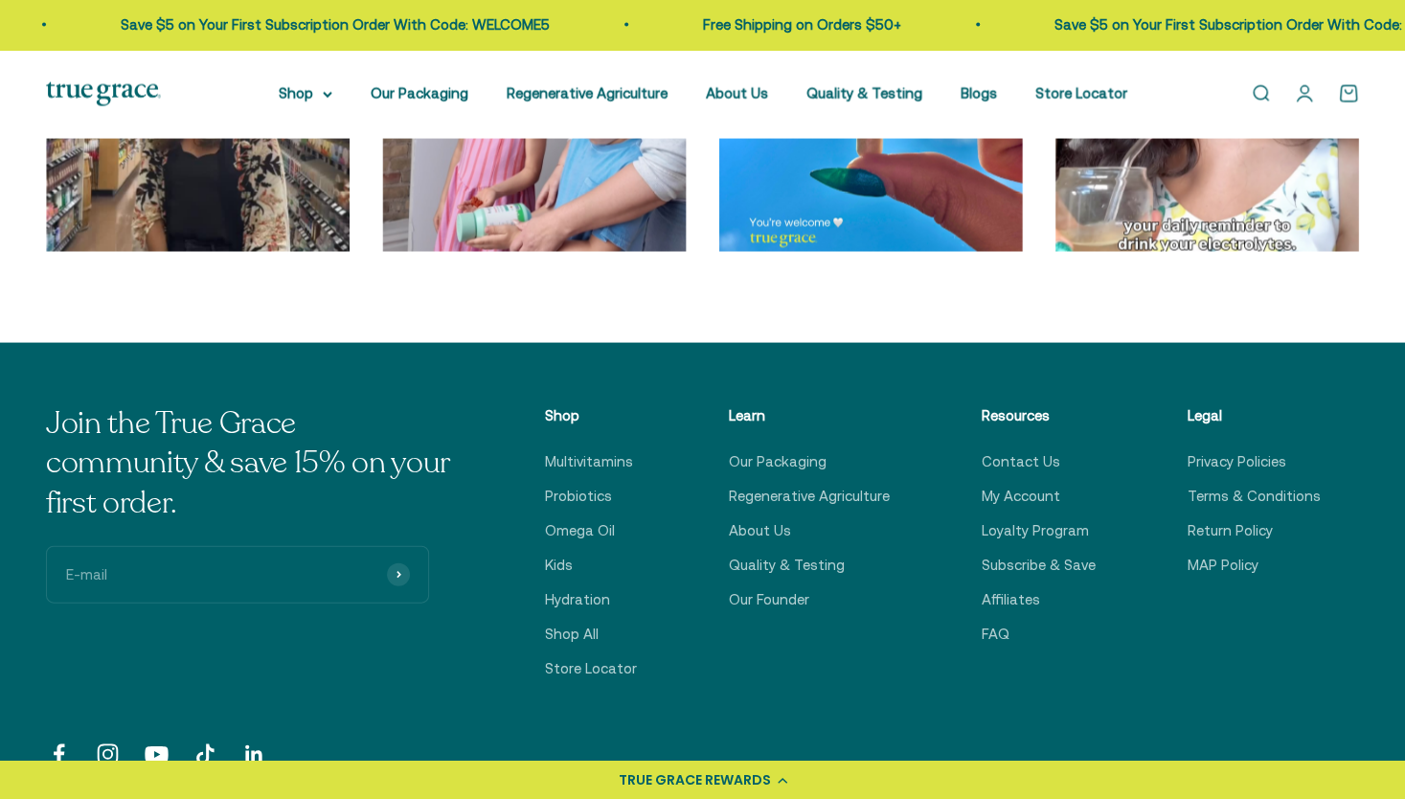
scroll to position [6360, 0]
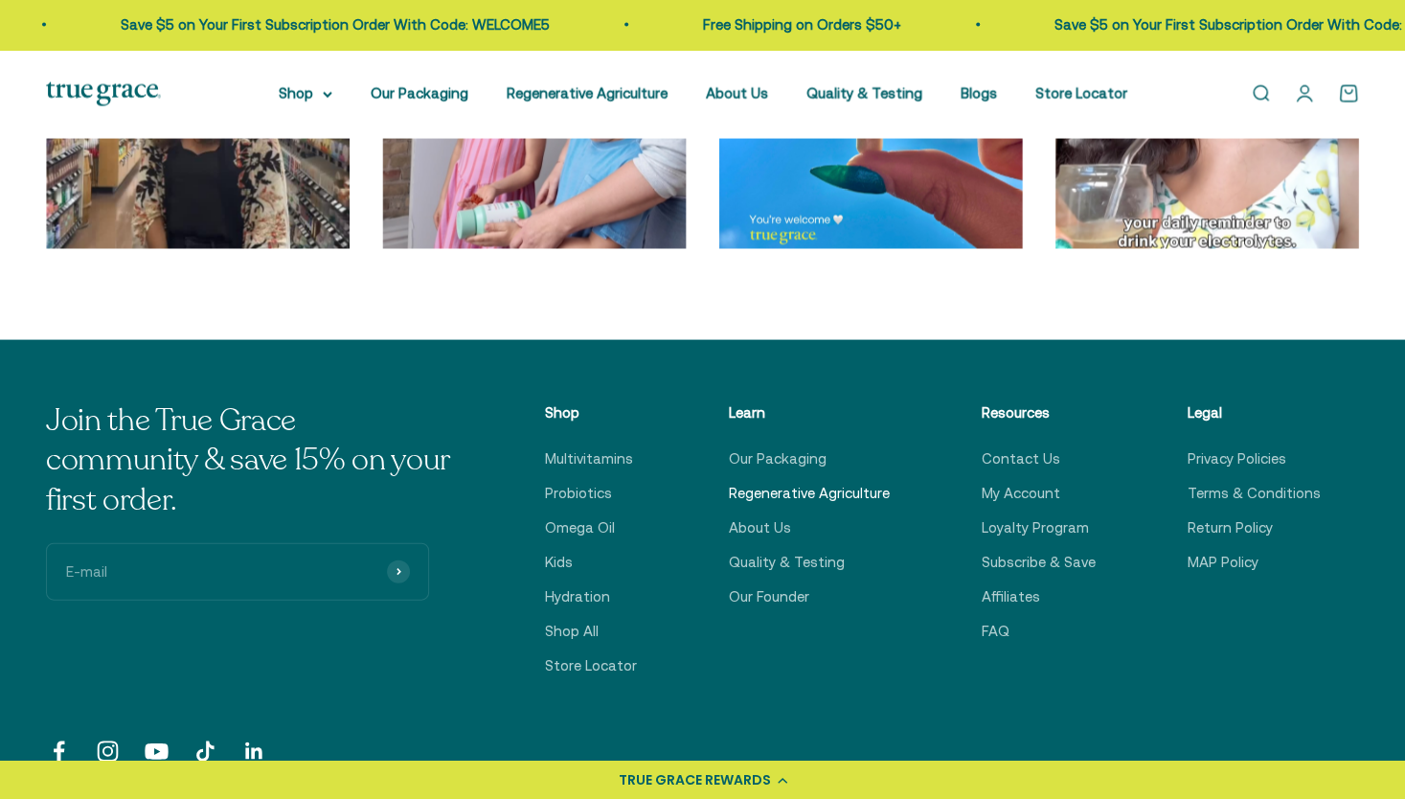
click at [858, 498] on link "Regenerative Agriculture" at bounding box center [809, 493] width 161 height 23
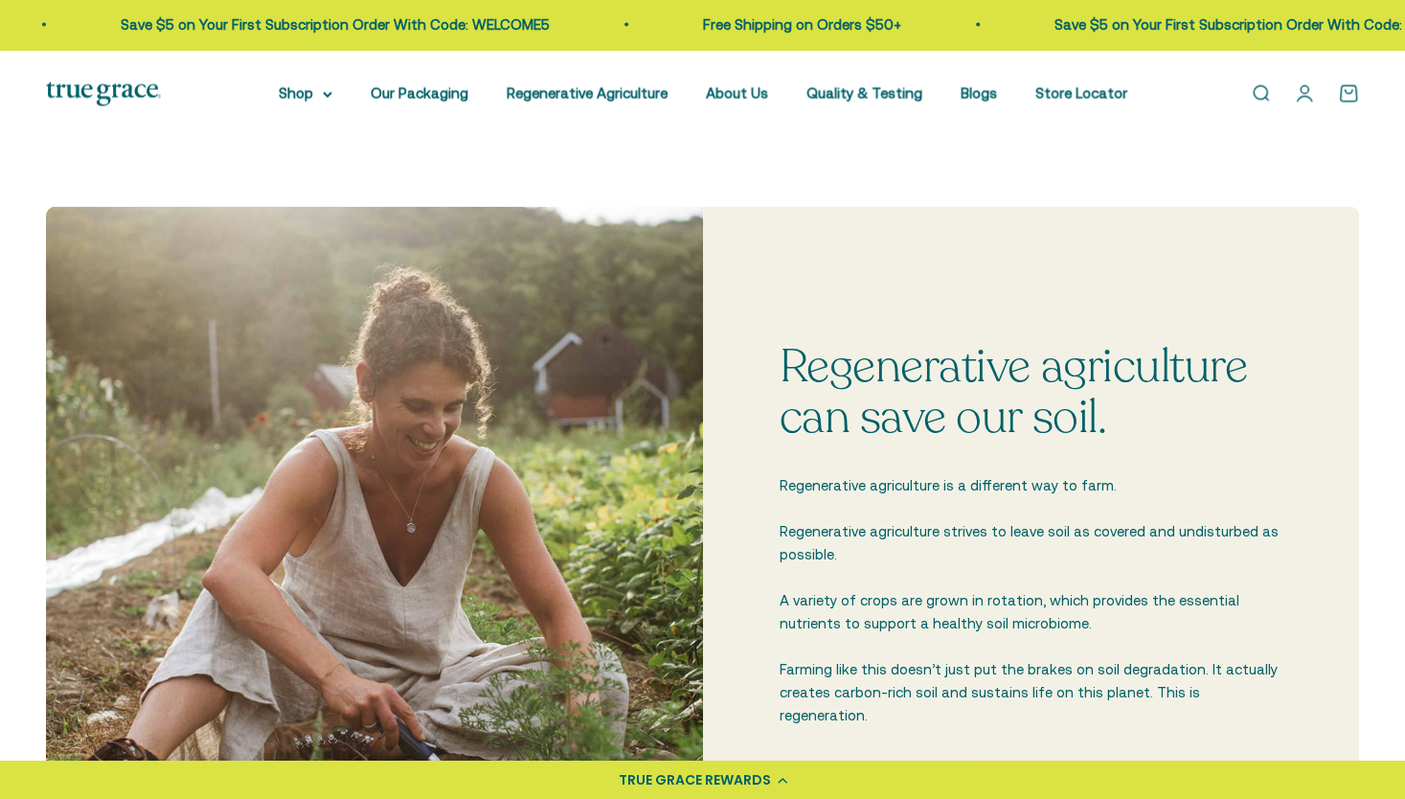
scroll to position [2190, 0]
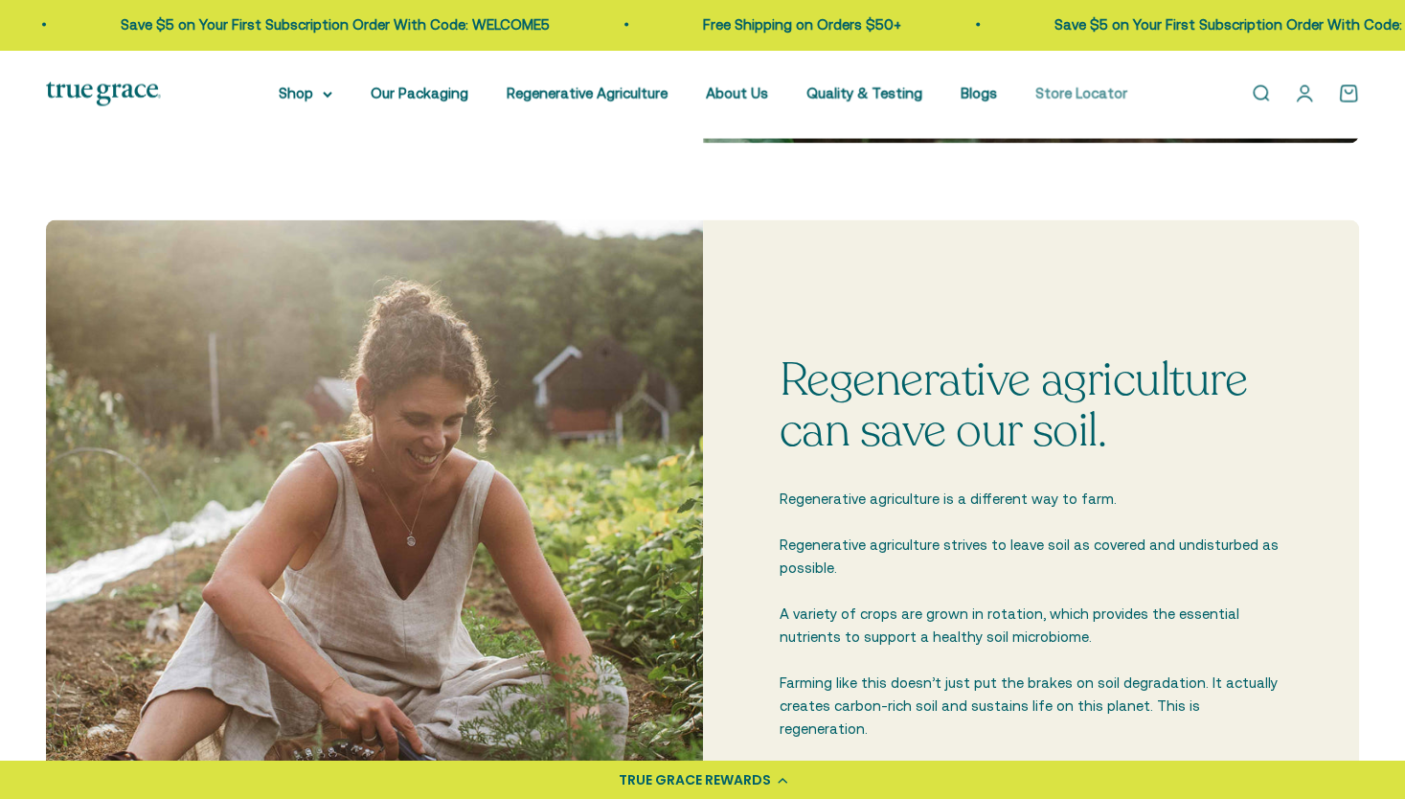
click at [1067, 97] on link "Store Locator" at bounding box center [1081, 93] width 92 height 16
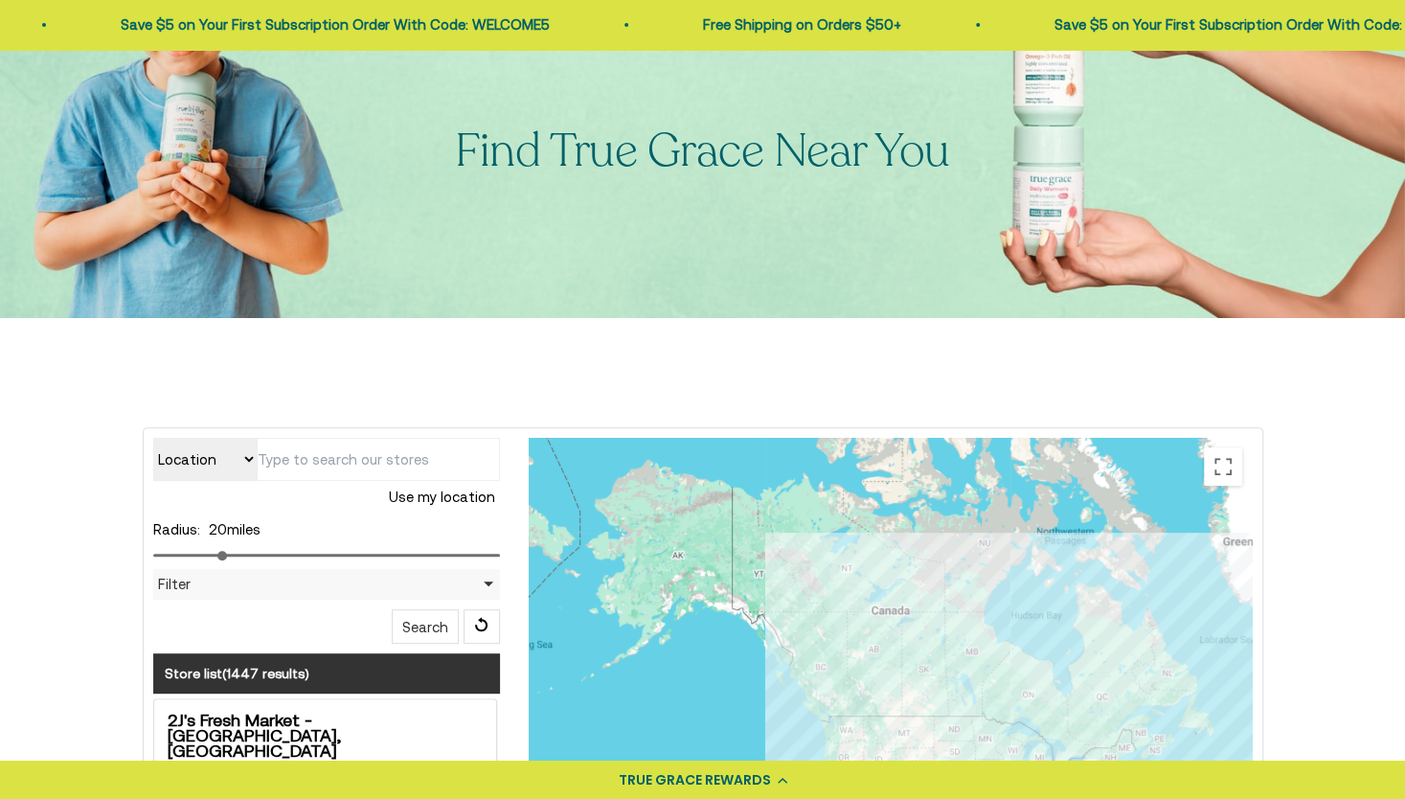
scroll to position [152, 0]
click at [402, 457] on input "text" at bounding box center [378, 460] width 243 height 43
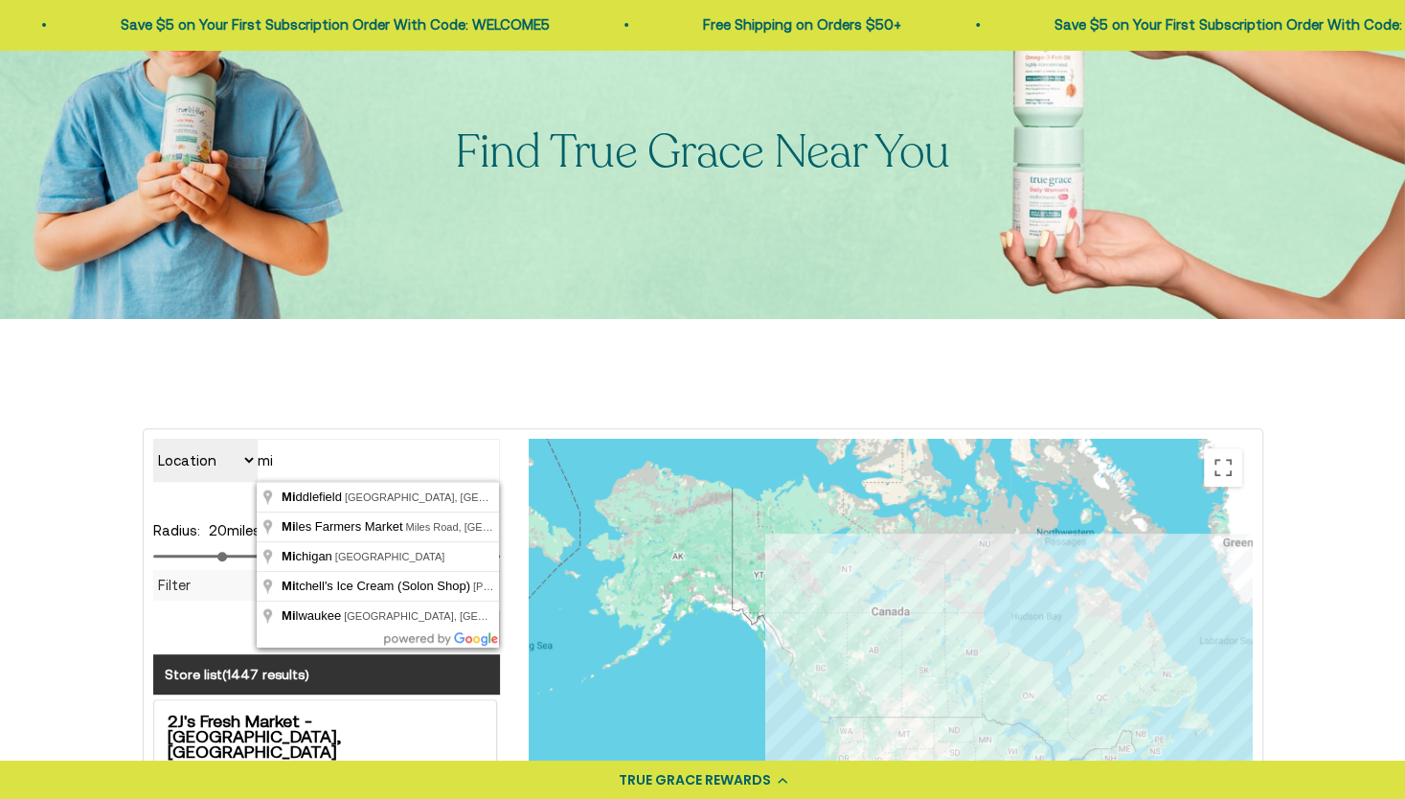
click at [401, 456] on input "mi" at bounding box center [378, 460] width 243 height 43
type input "m"
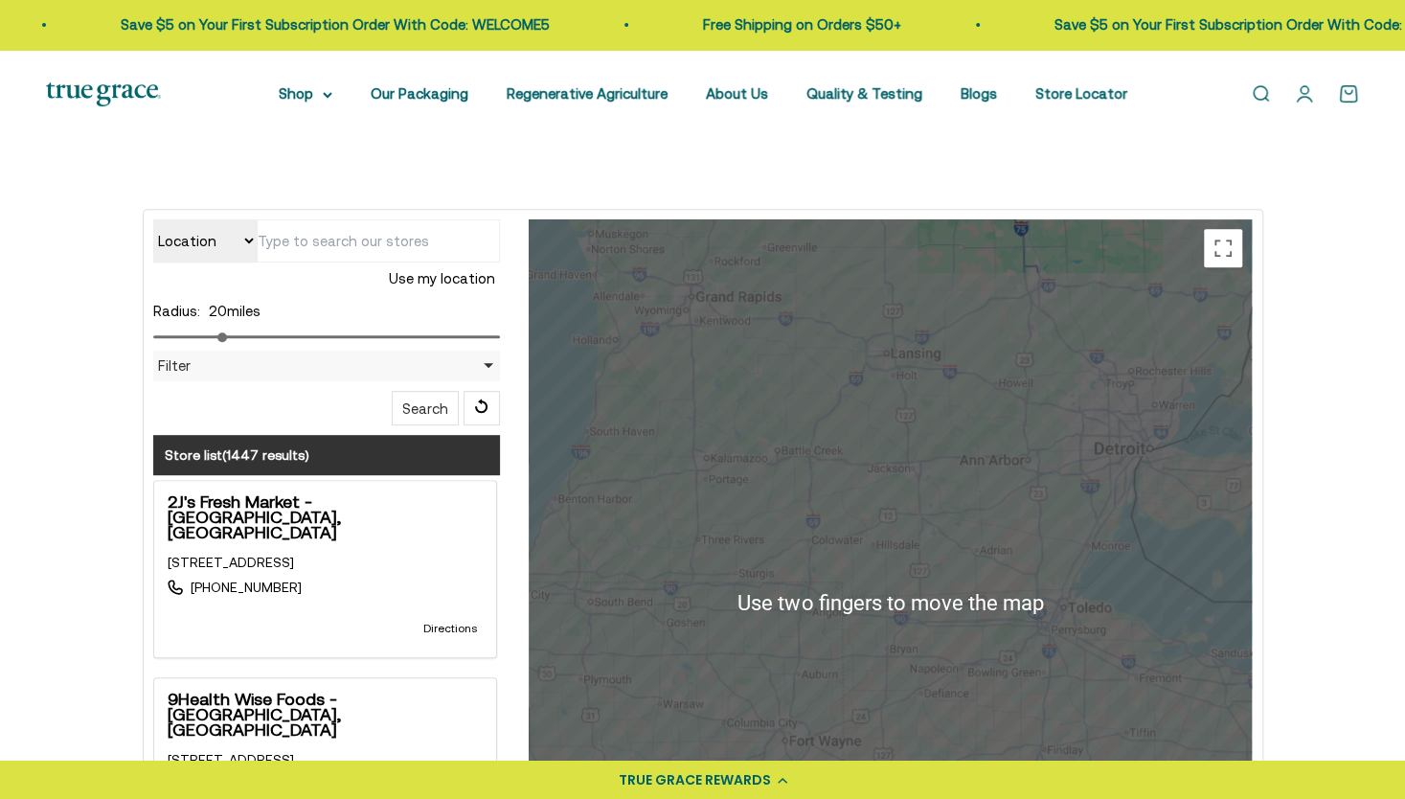
scroll to position [371, 0]
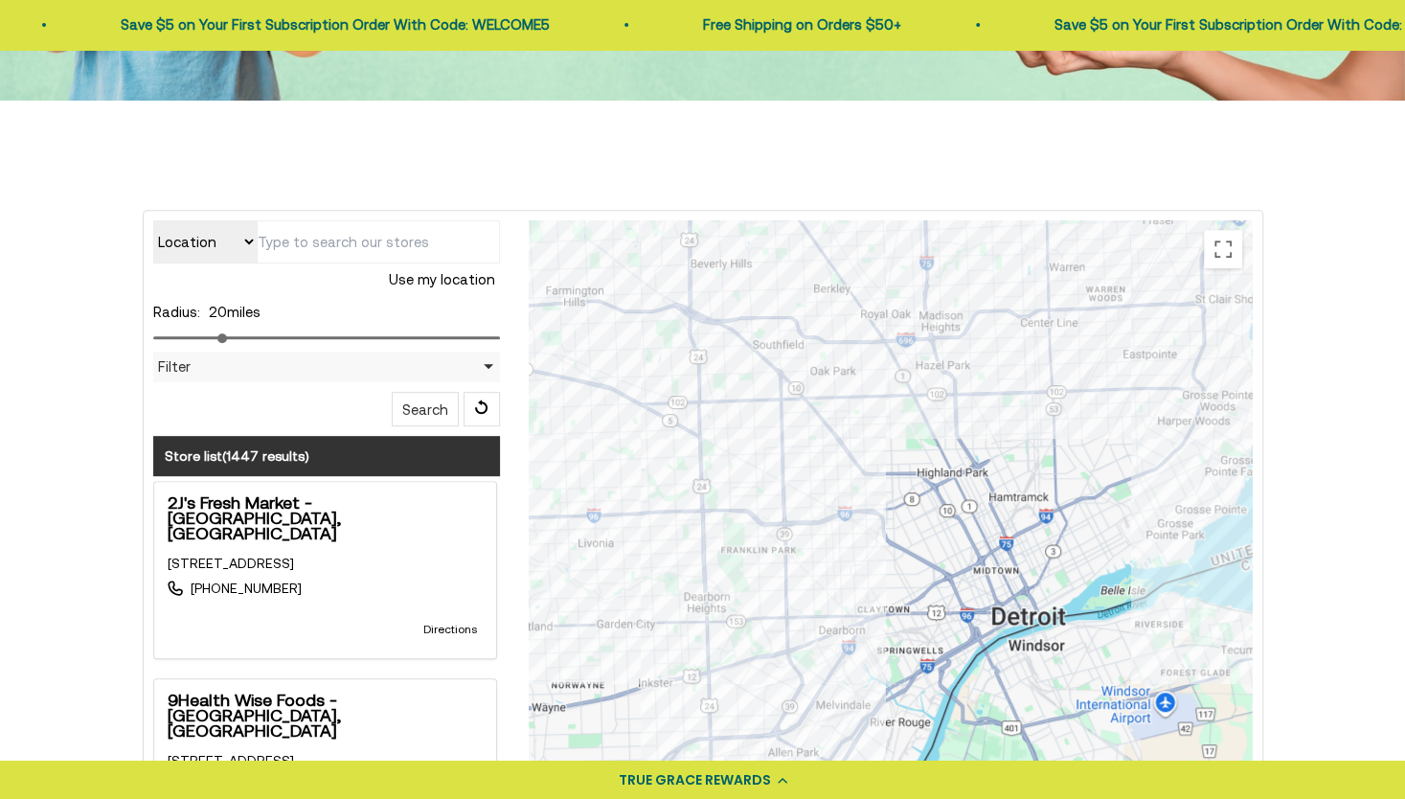
click at [990, 651] on div at bounding box center [890, 603] width 723 height 766
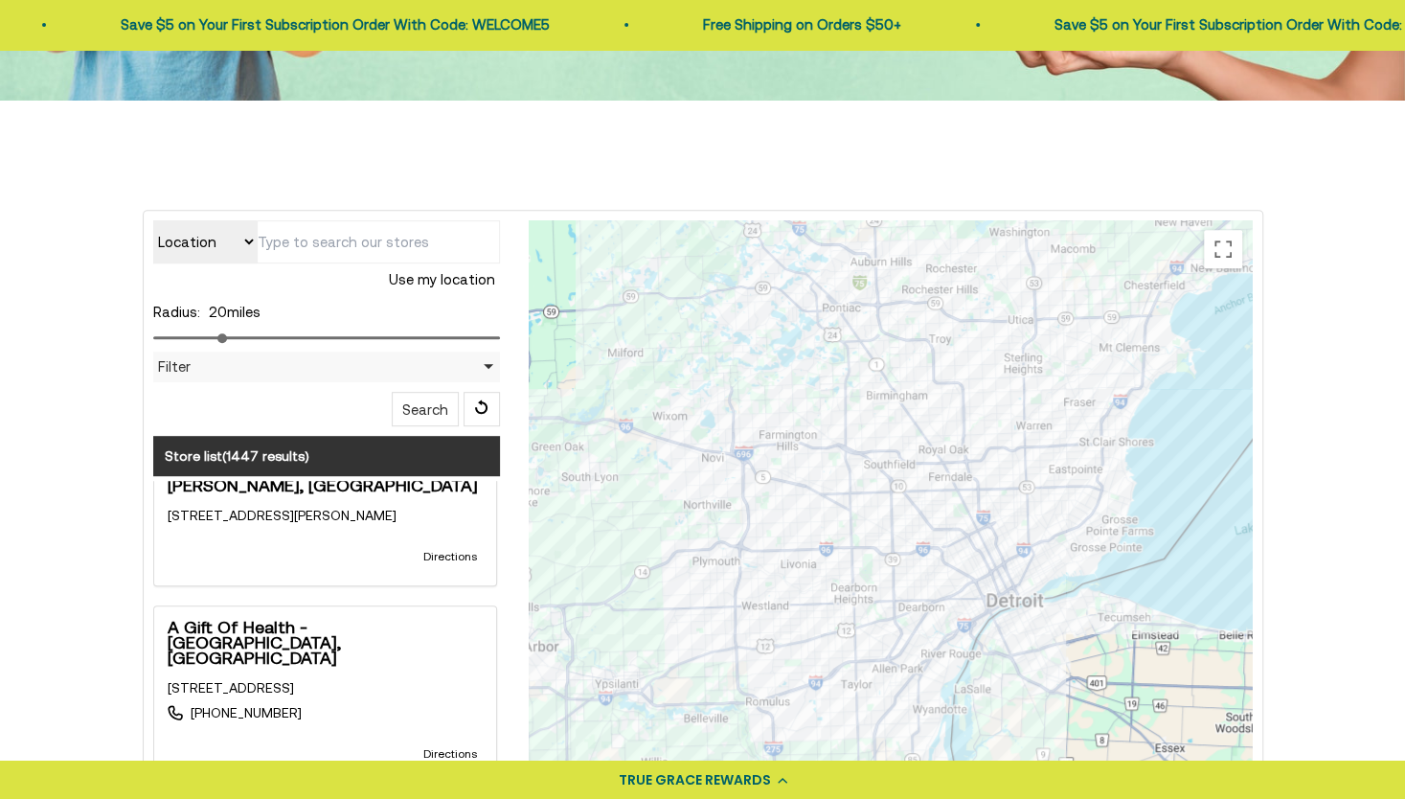
scroll to position [0, 0]
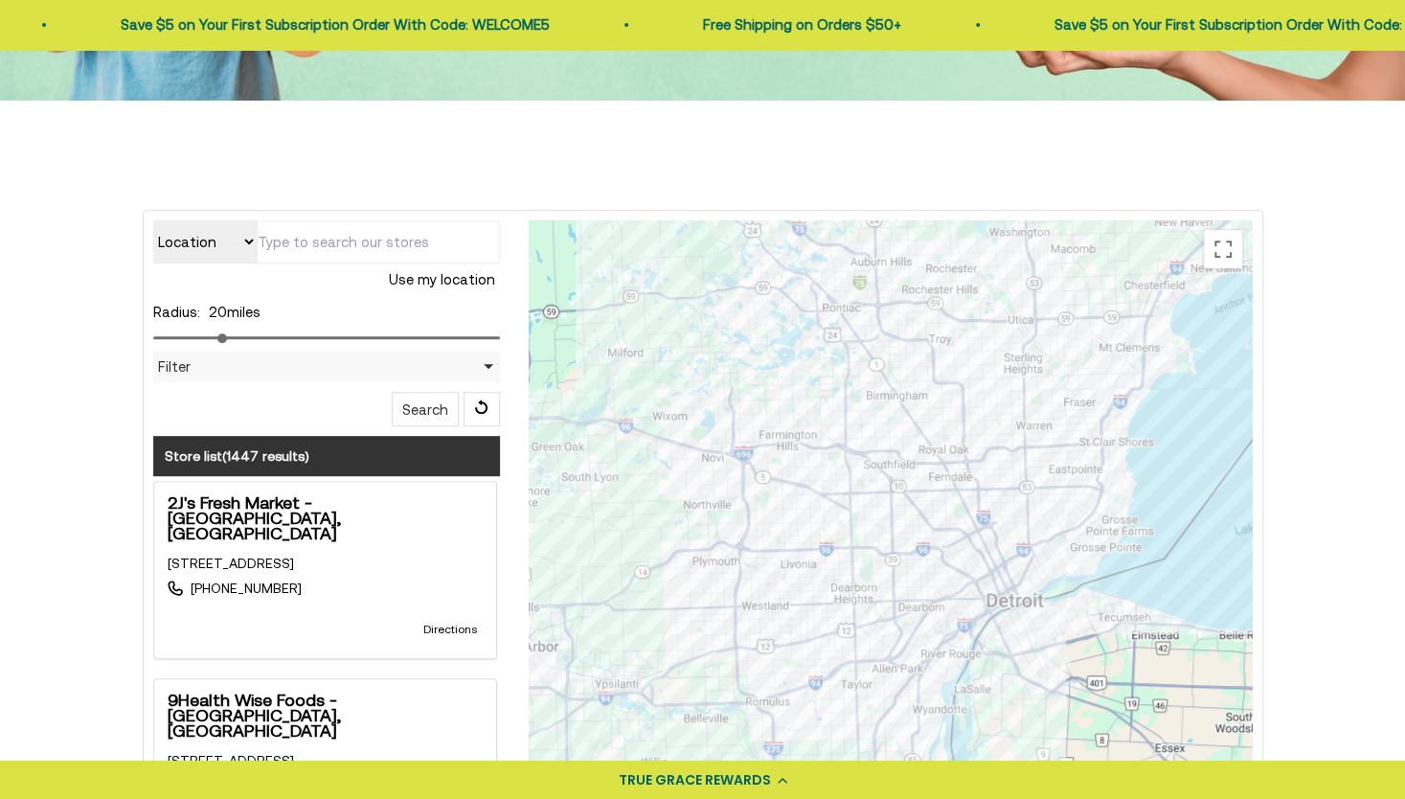
click at [352, 241] on input "text" at bounding box center [378, 241] width 243 height 43
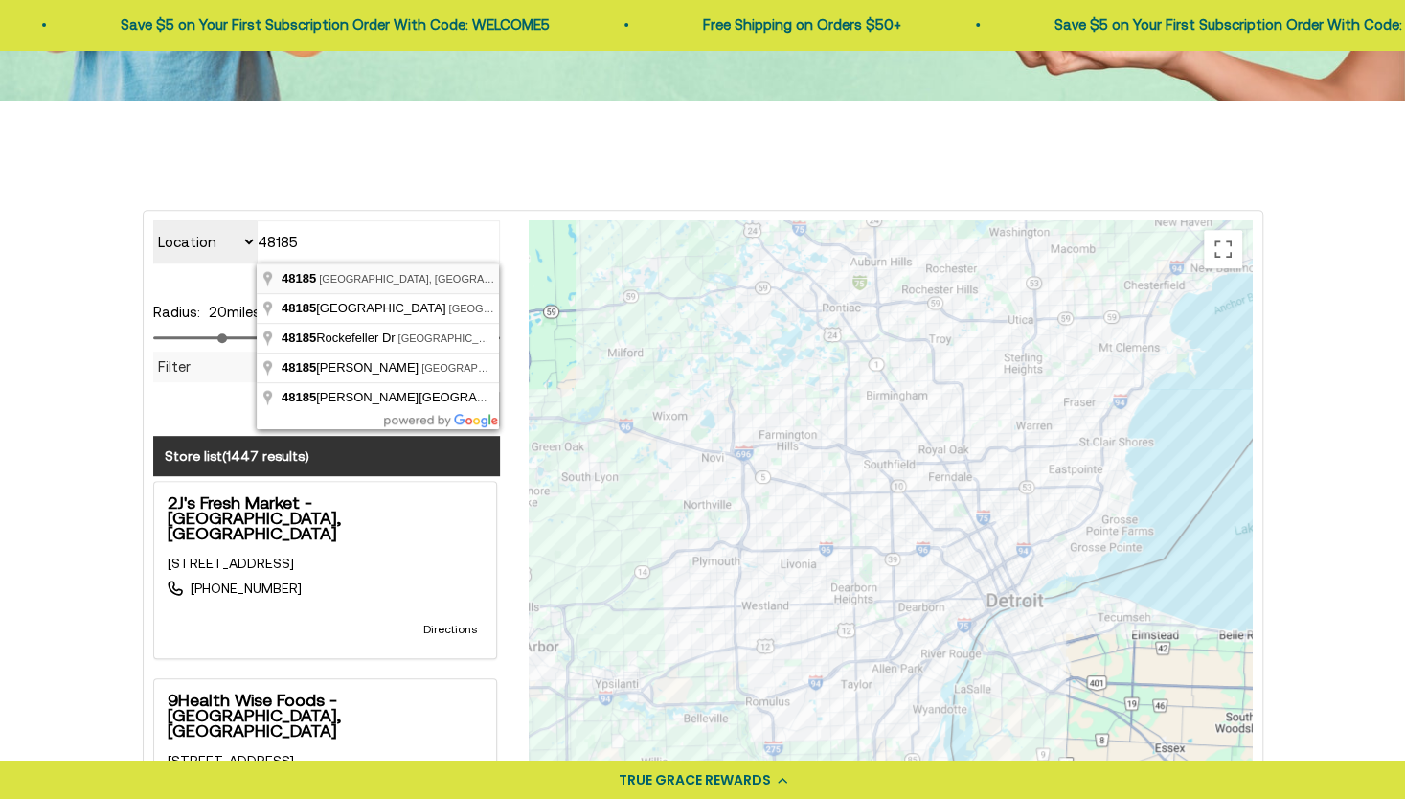
type input "Westland, MI 48185, USA"
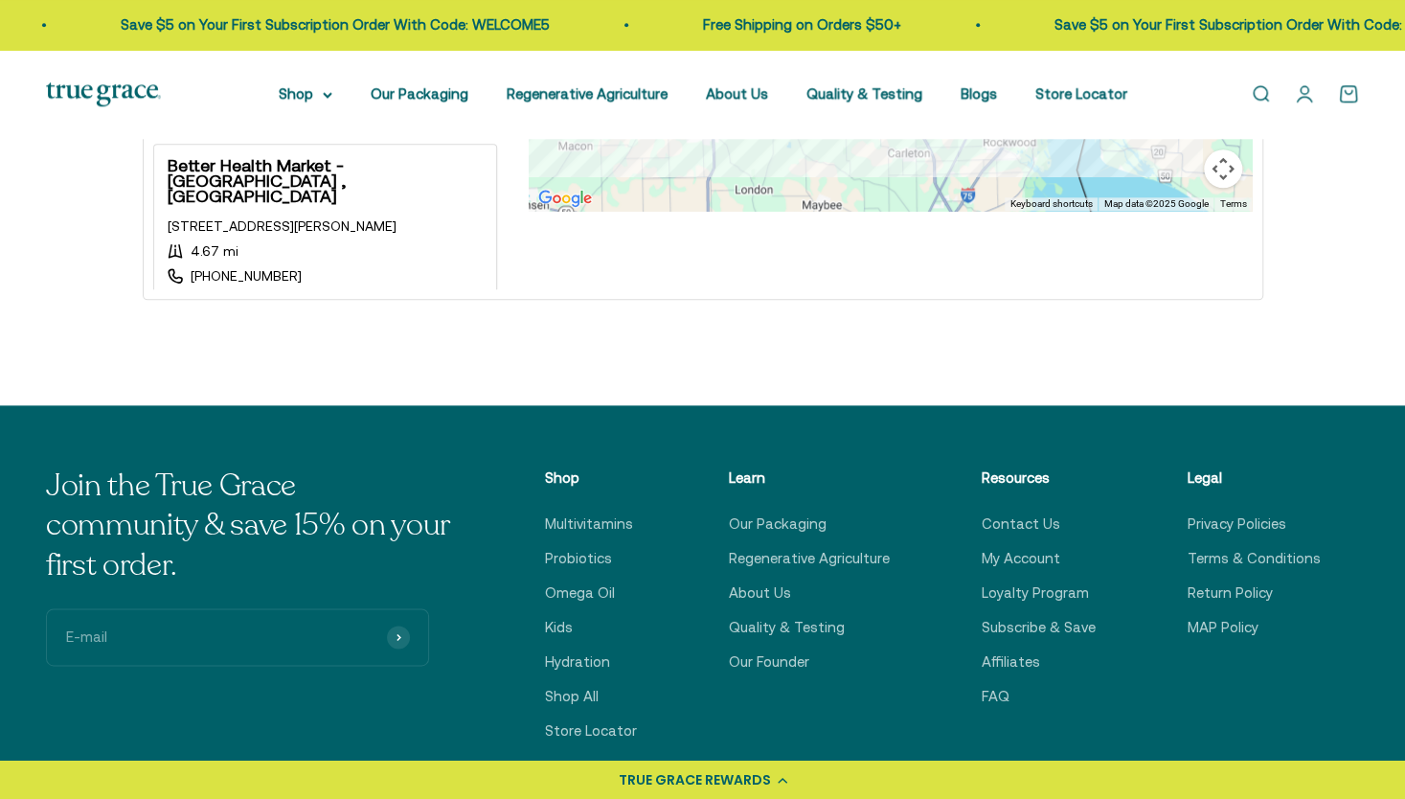
scroll to position [1245, 0]
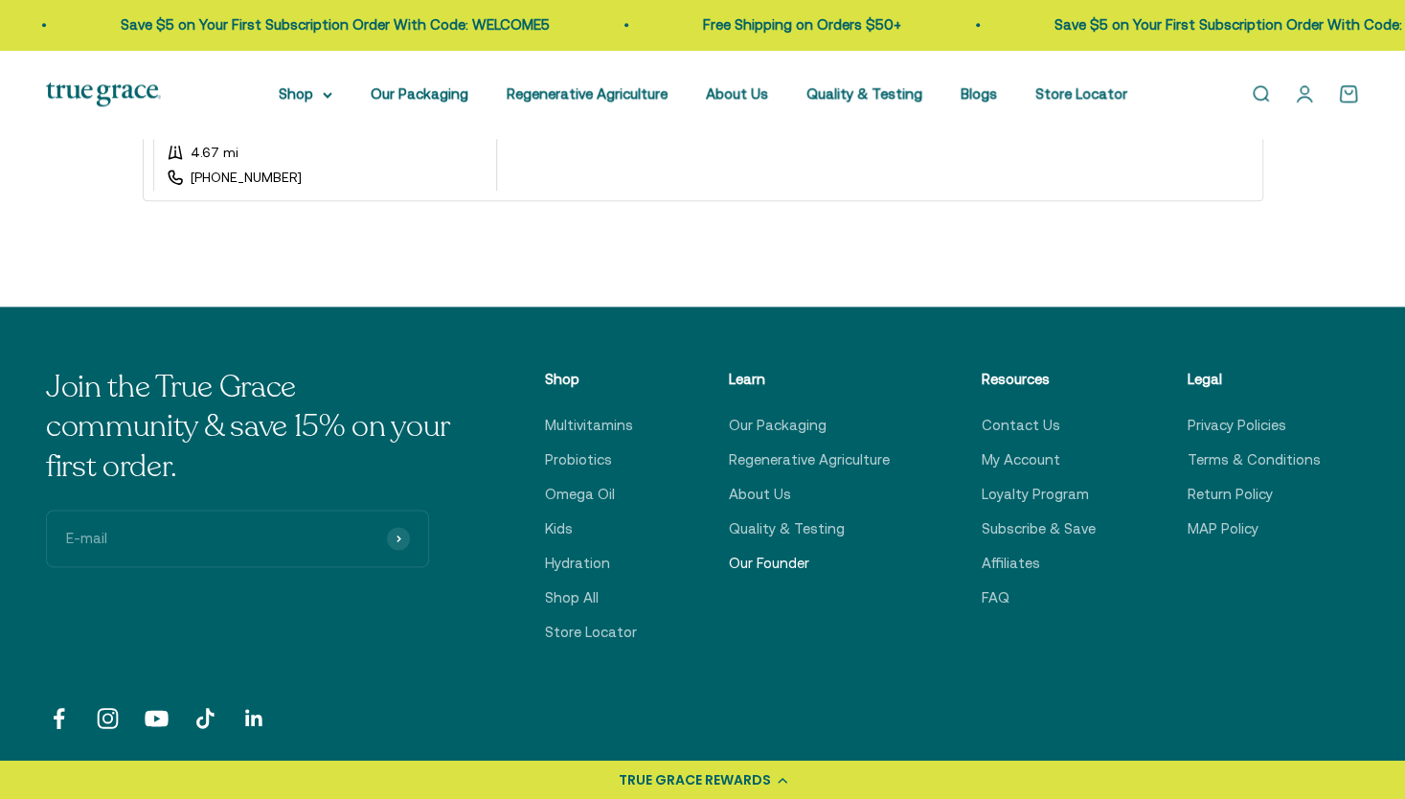
click at [773, 569] on link "Our Founder" at bounding box center [769, 563] width 80 height 23
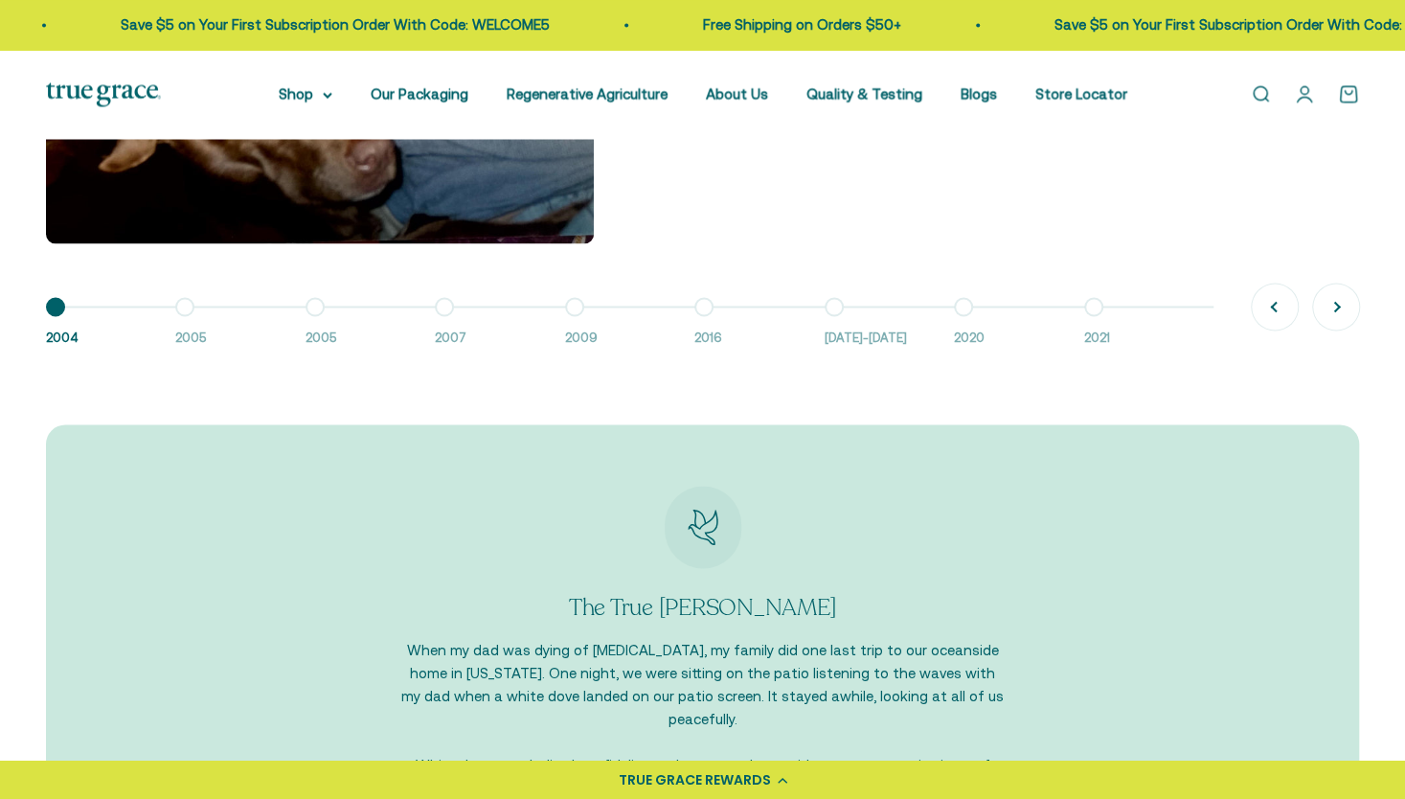
scroll to position [1803, 0]
click at [1338, 314] on button "Next" at bounding box center [1336, 306] width 46 height 46
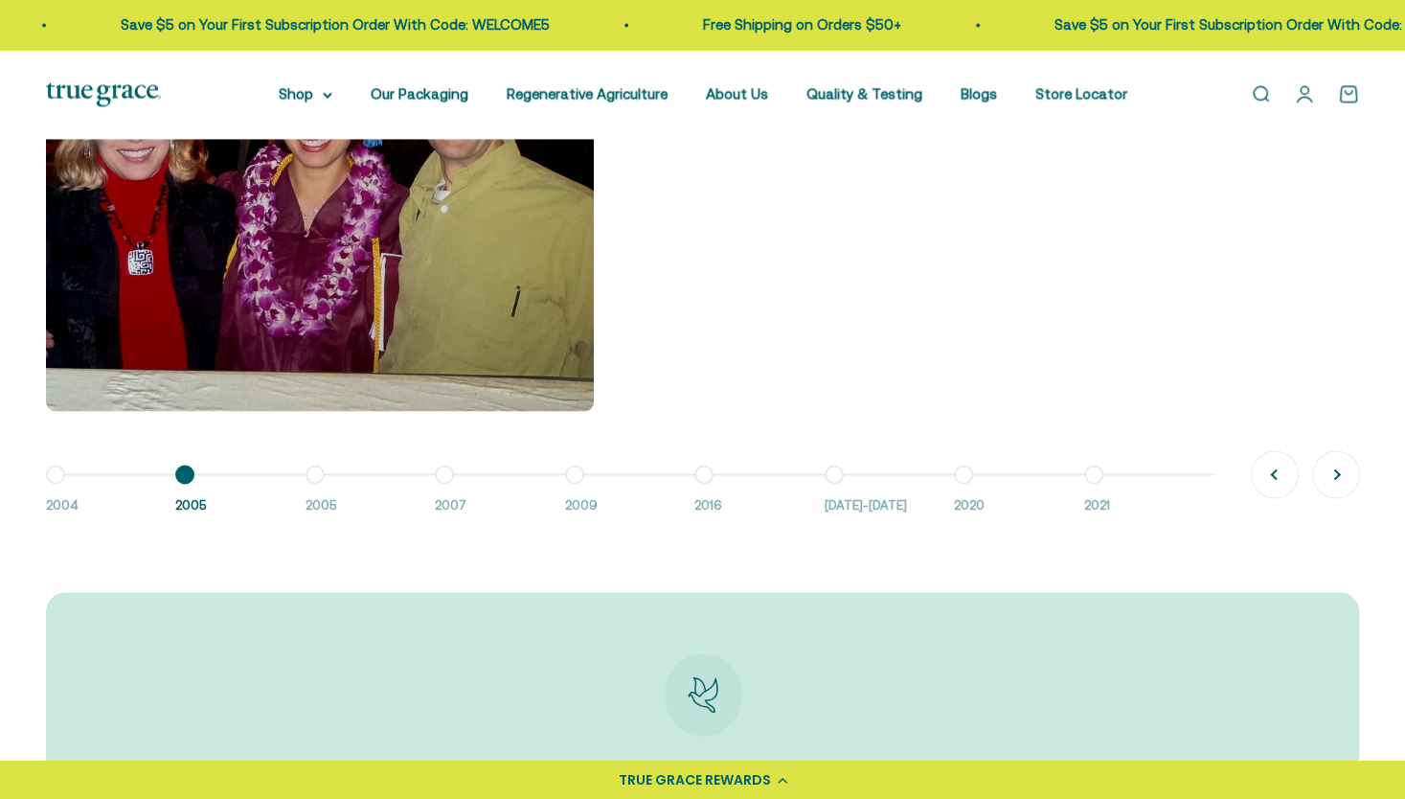
scroll to position [1635, 0]
click at [1338, 480] on button "Next" at bounding box center [1336, 473] width 46 height 46
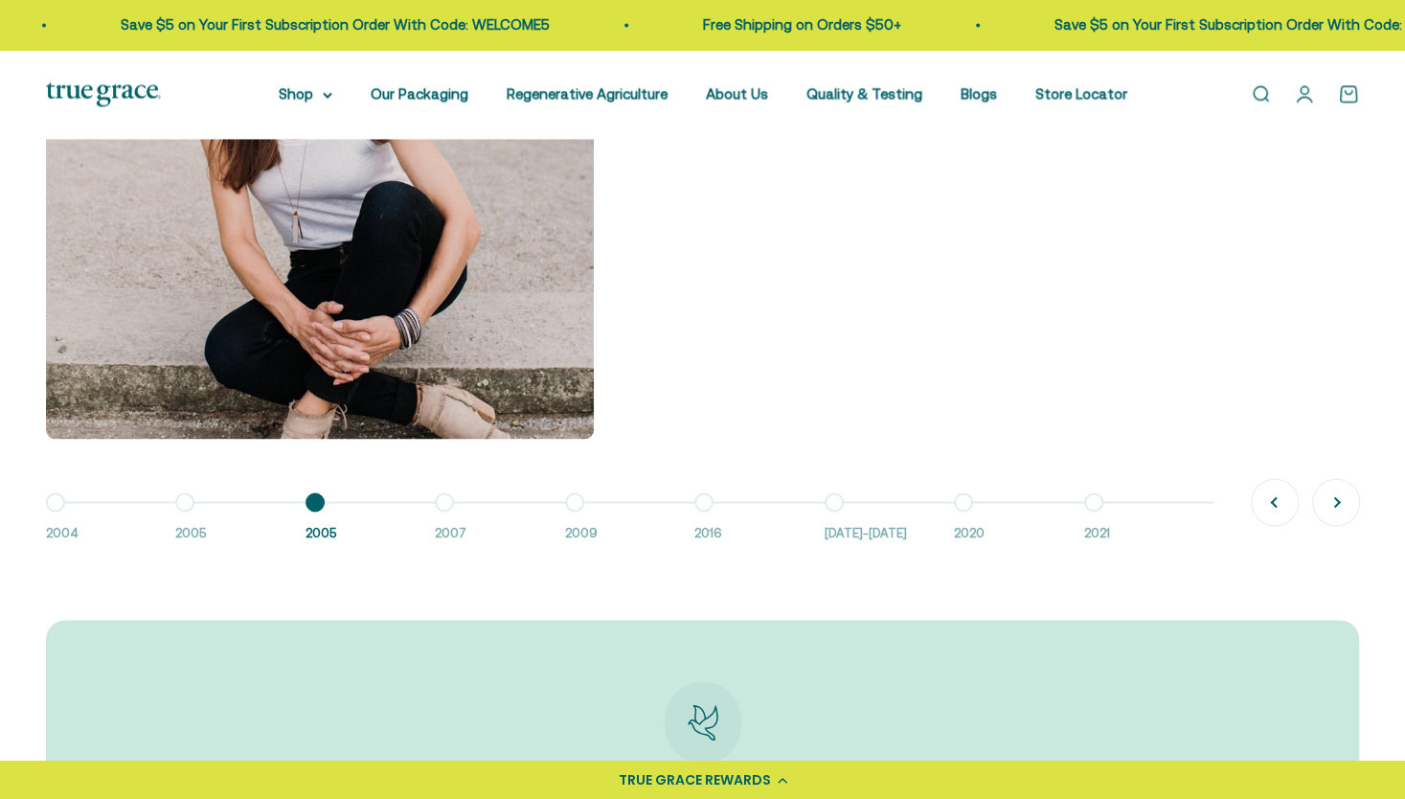
scroll to position [1609, 0]
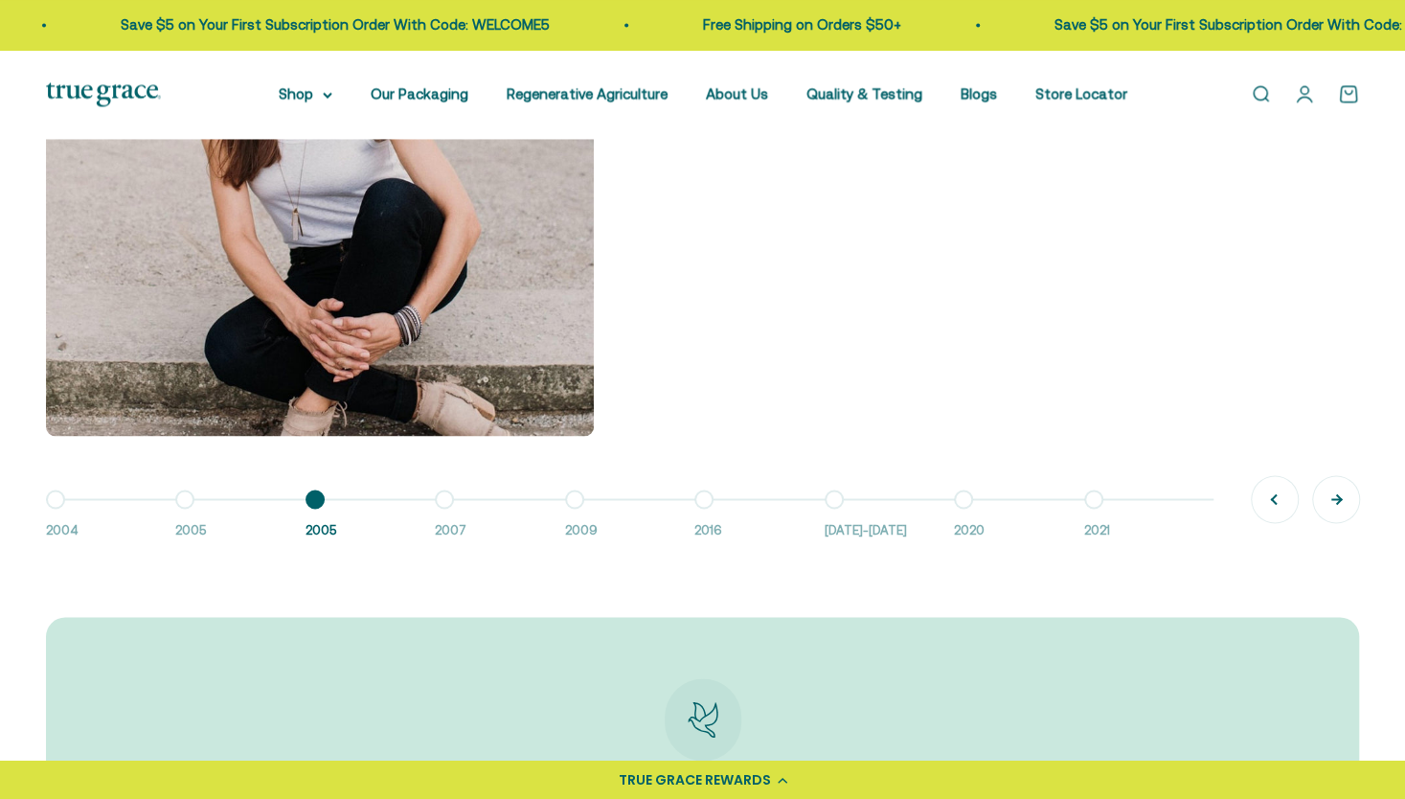
click at [1346, 507] on button "Next" at bounding box center [1336, 499] width 46 height 46
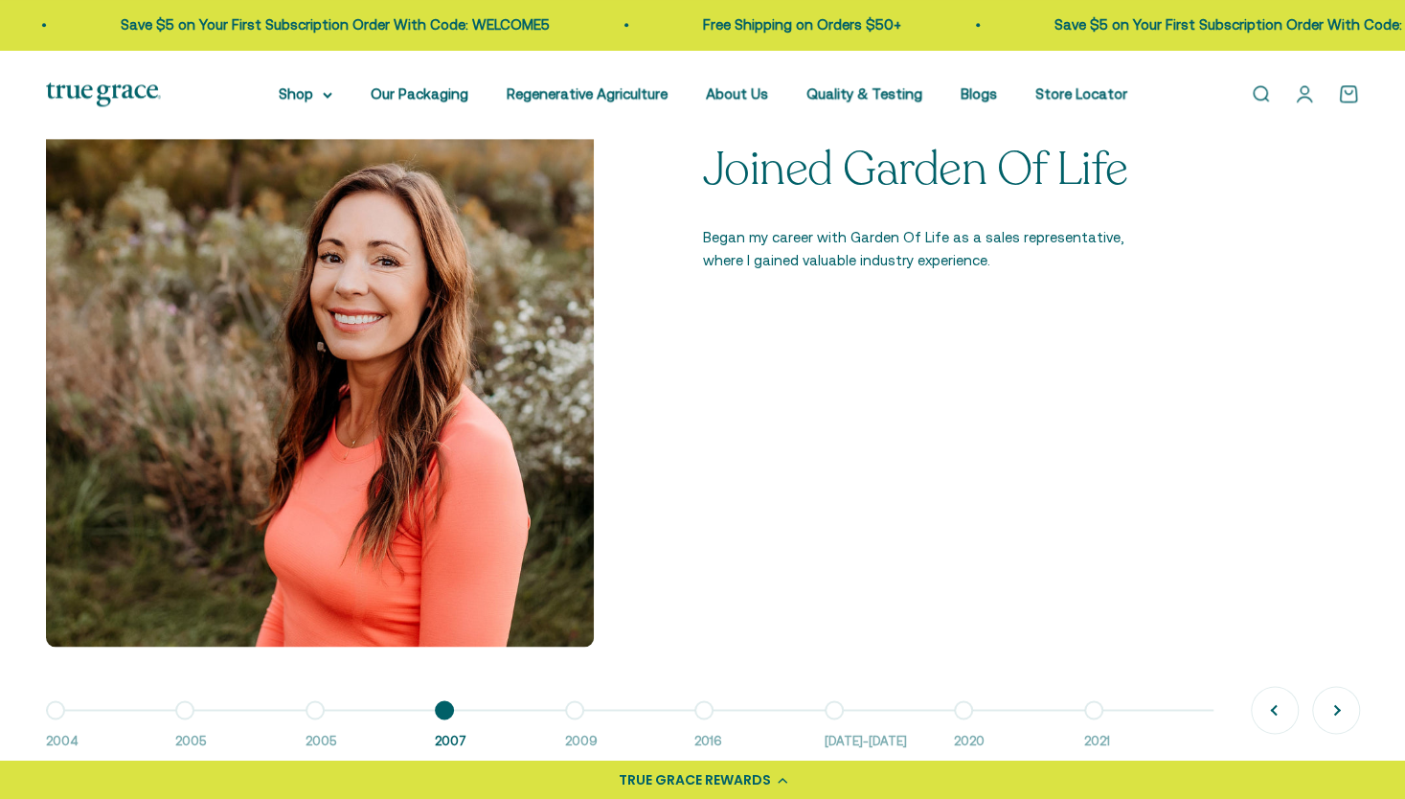
scroll to position [1390, 0]
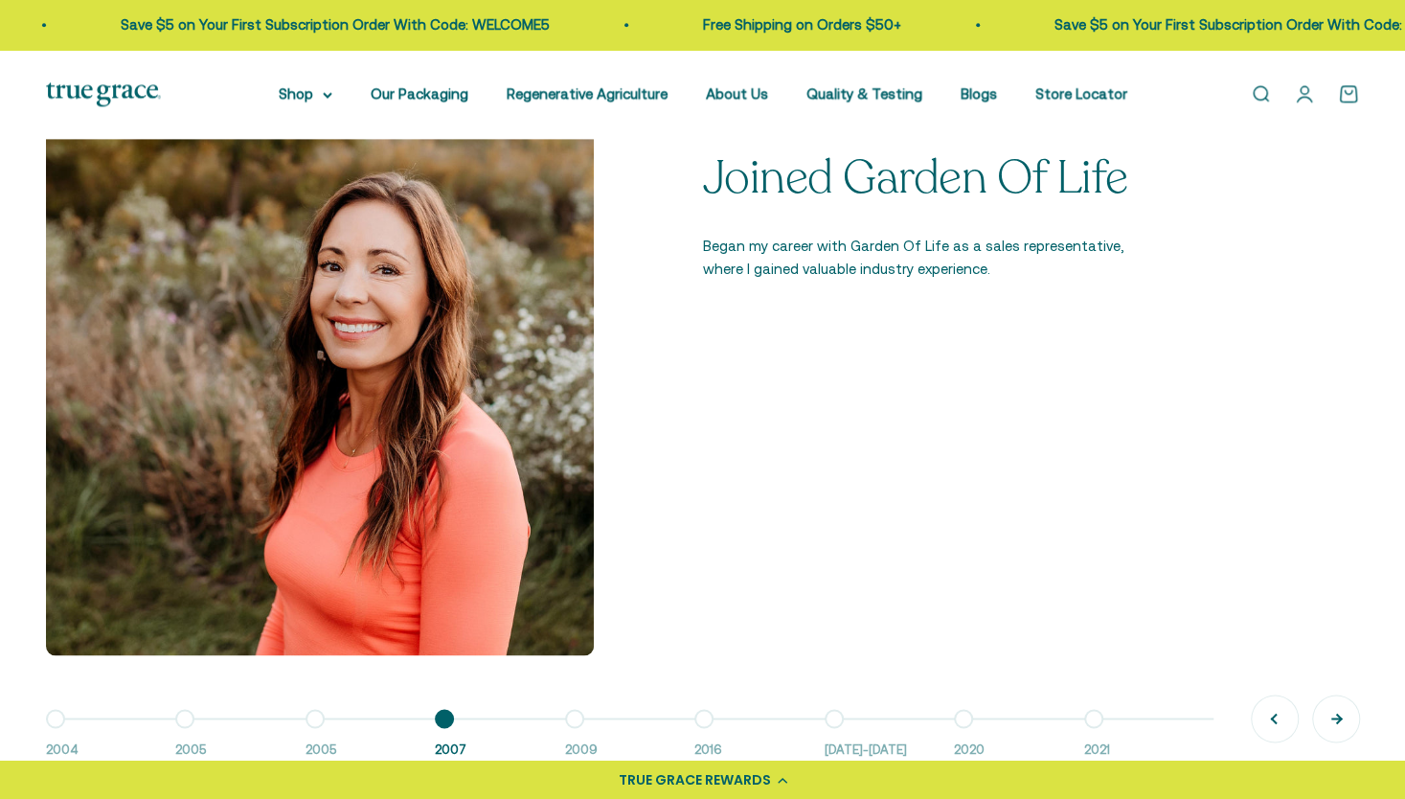
click at [1341, 720] on button "Next" at bounding box center [1336, 718] width 46 height 46
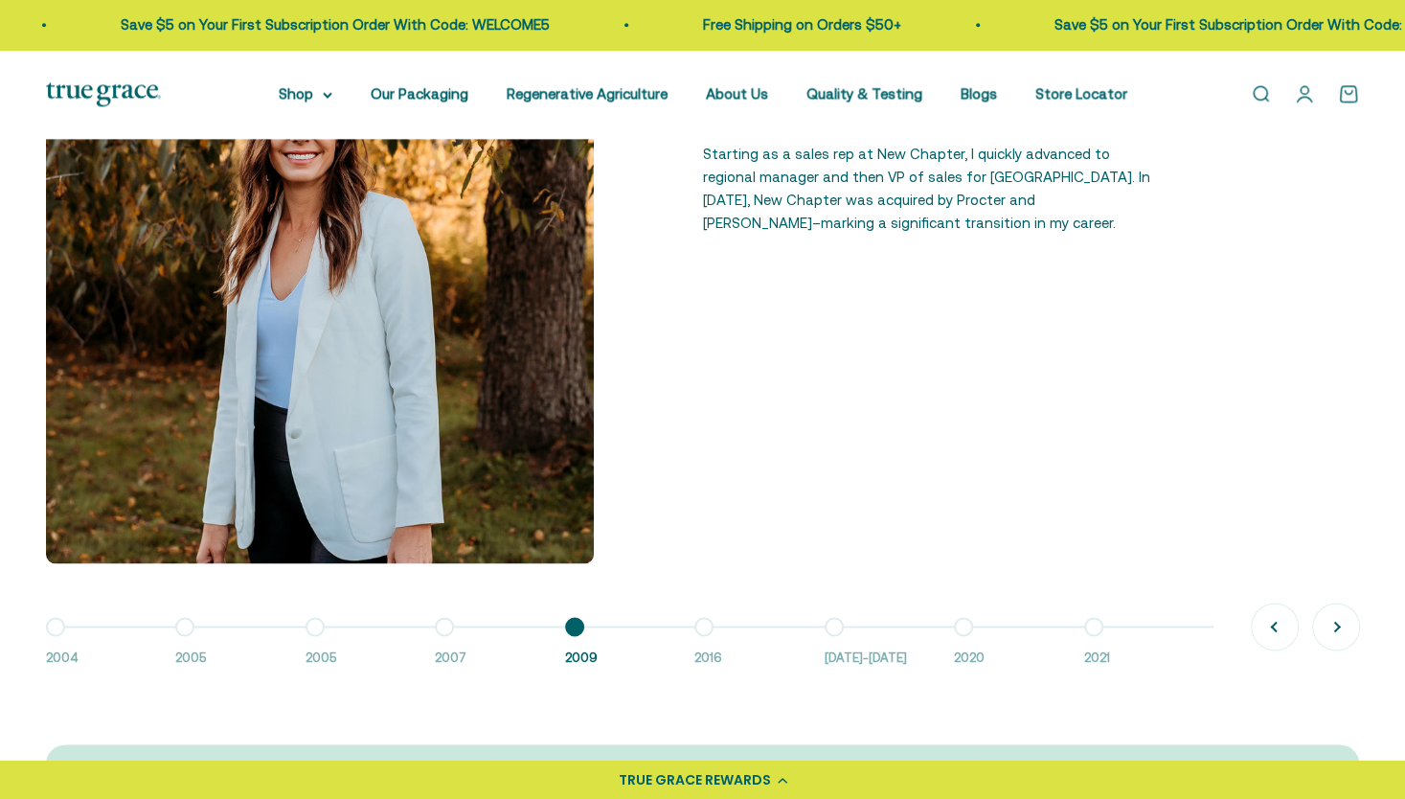
scroll to position [1483, 0]
click at [1336, 635] on button "Next" at bounding box center [1336, 625] width 46 height 46
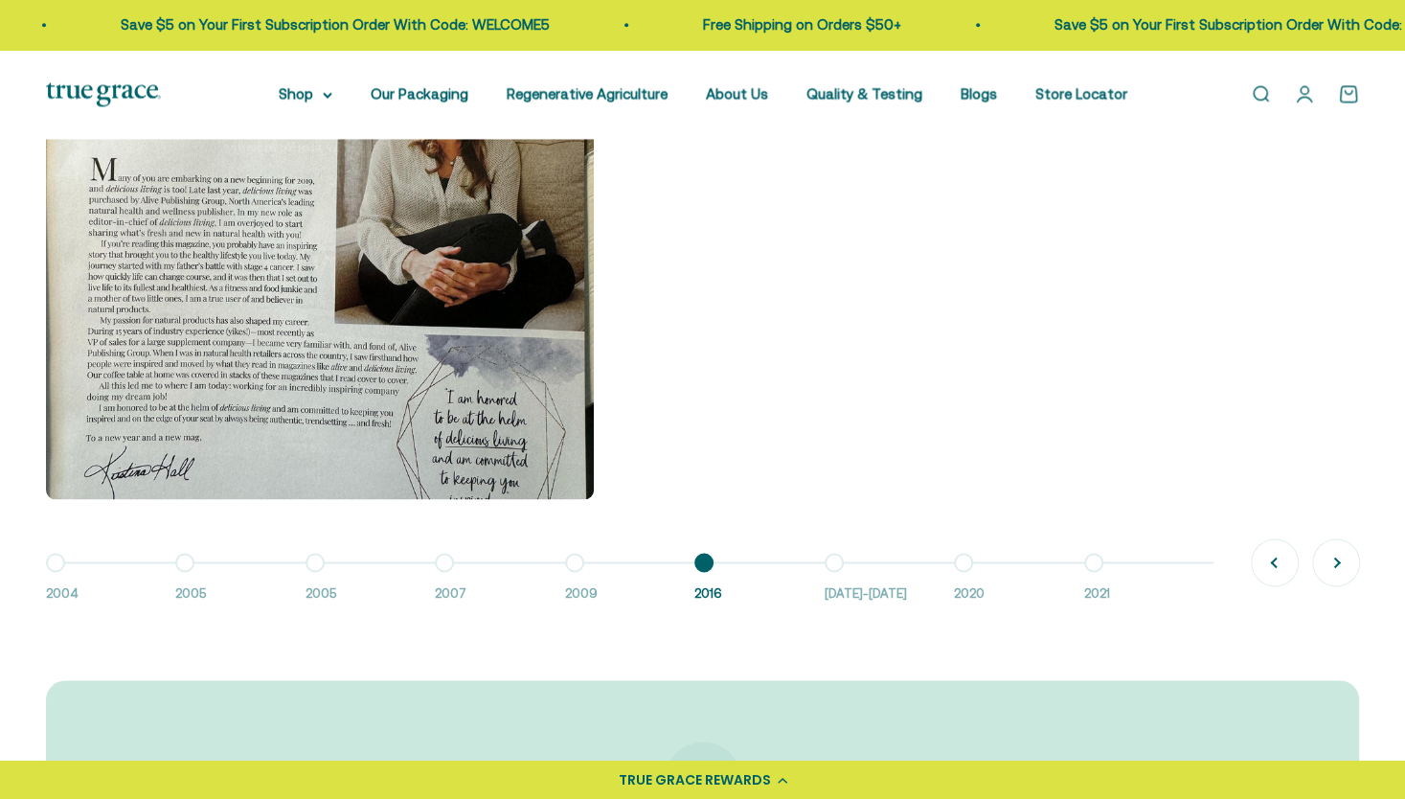
scroll to position [1548, 0]
click at [1345, 565] on button "Next" at bounding box center [1336, 560] width 46 height 46
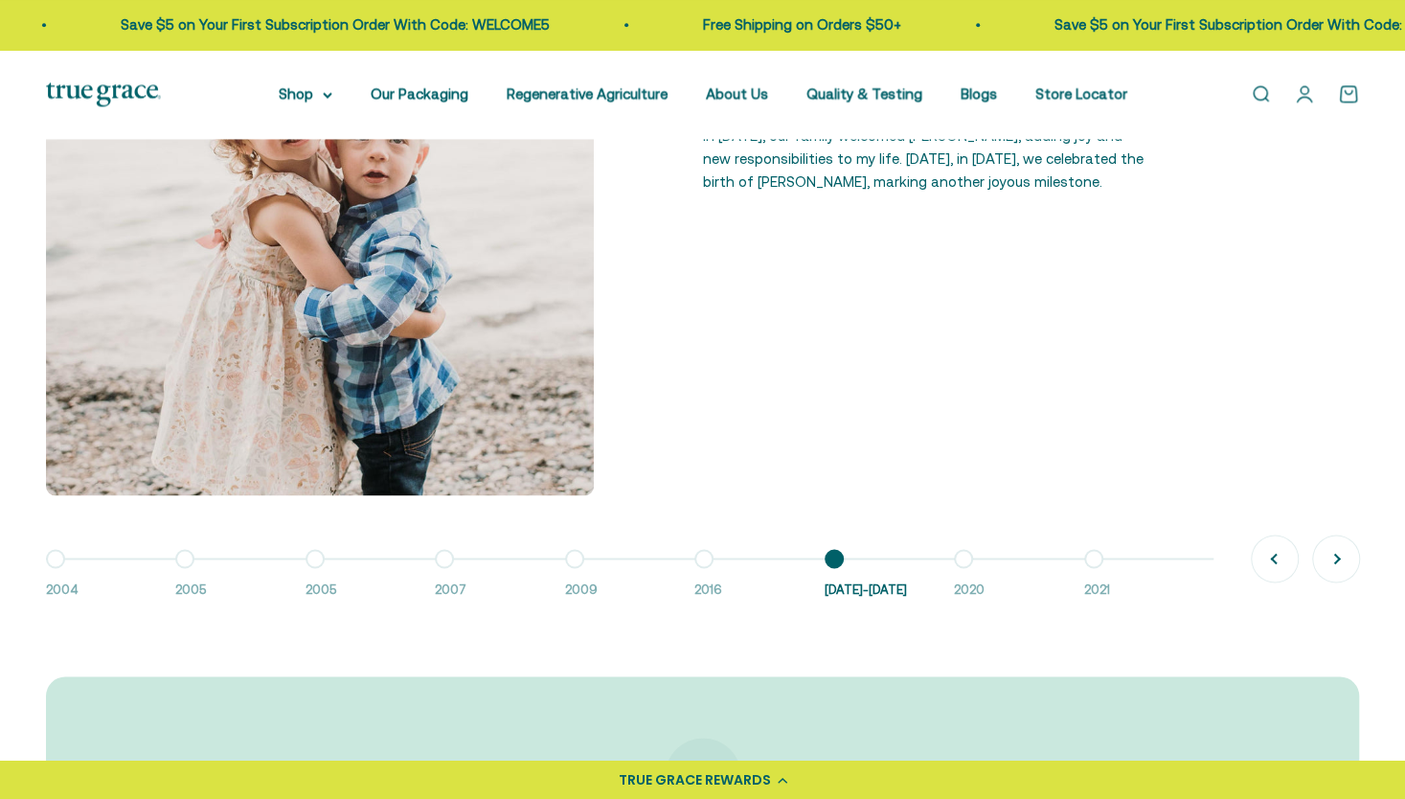
scroll to position [1555, 0]
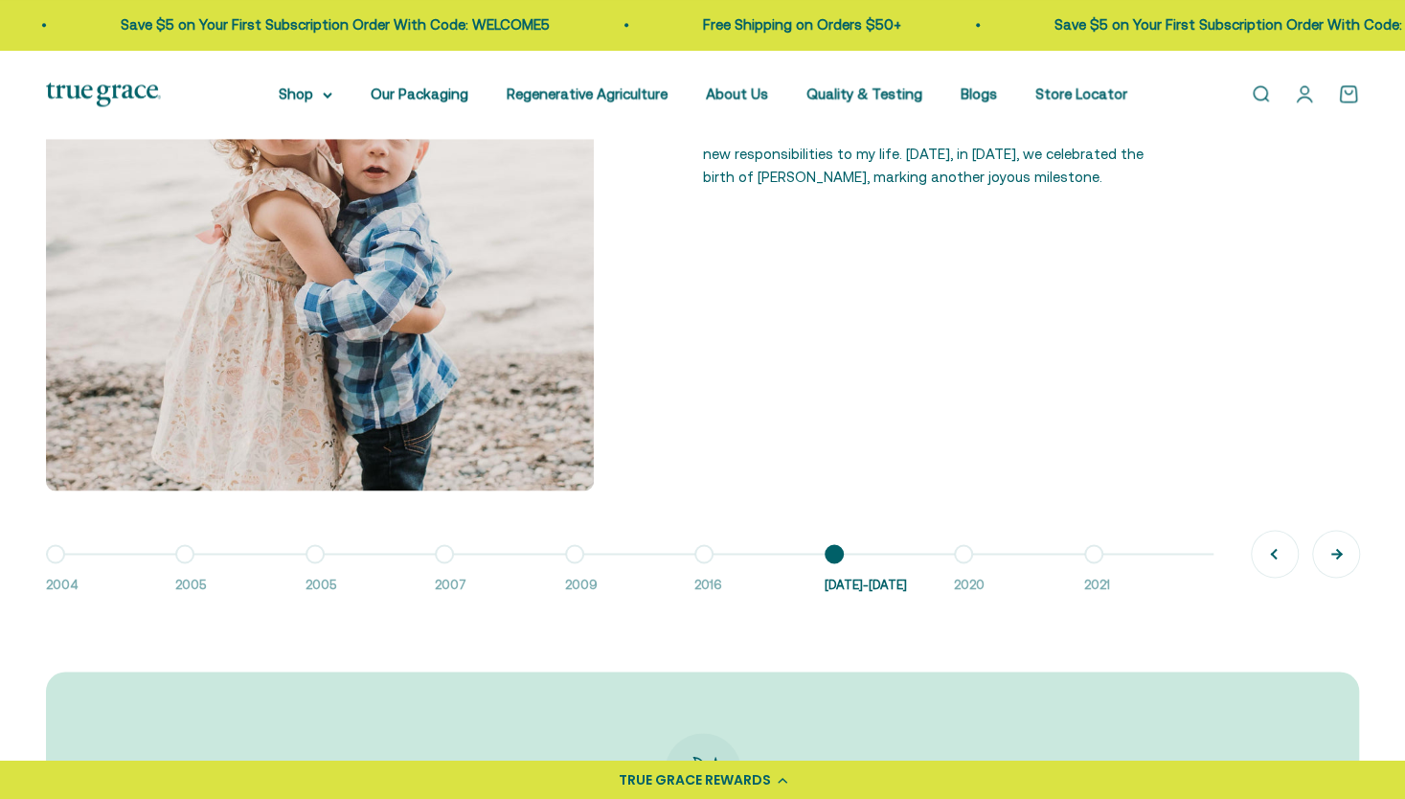
click at [1351, 558] on button "Next" at bounding box center [1336, 554] width 46 height 46
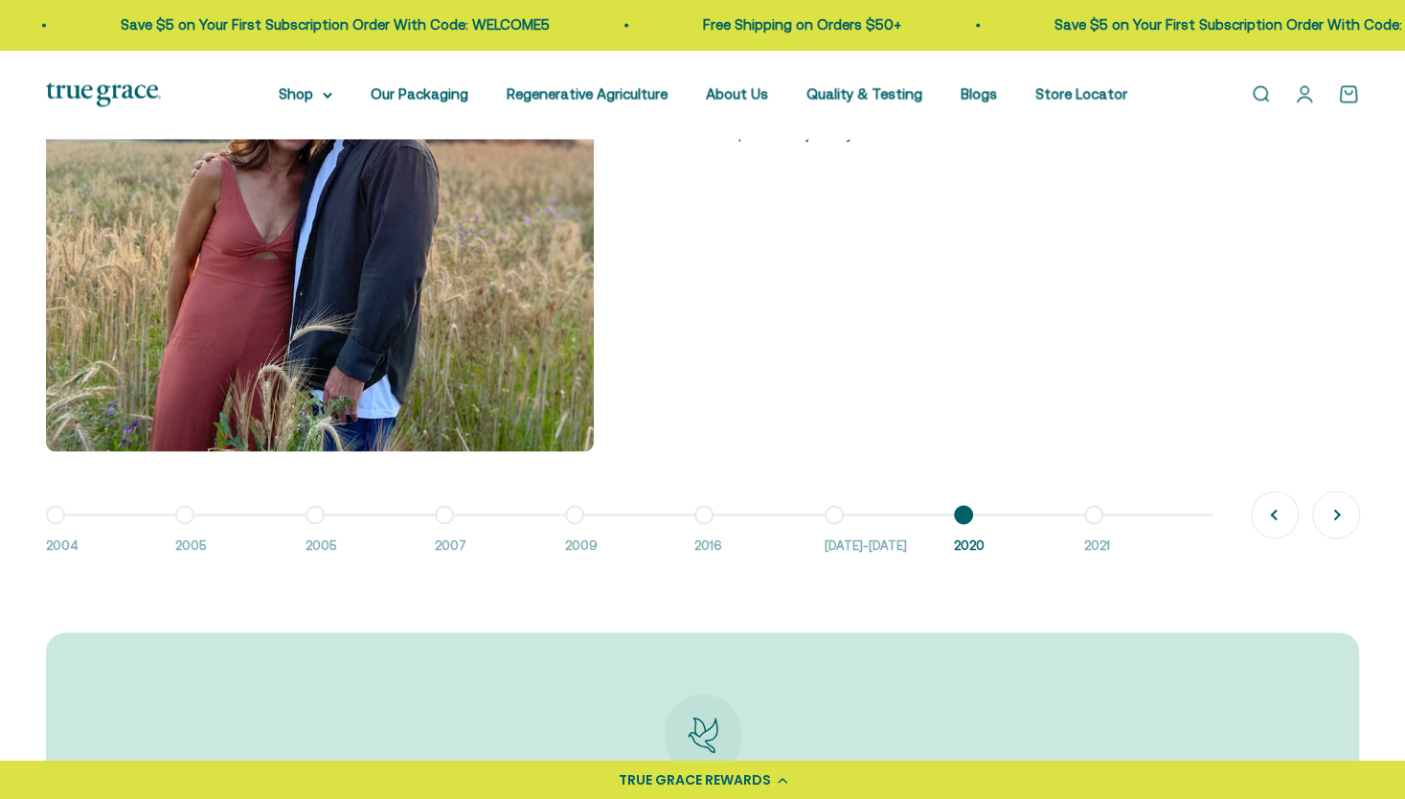
scroll to position [1596, 0]
click at [1351, 517] on button "Next" at bounding box center [1336, 512] width 46 height 46
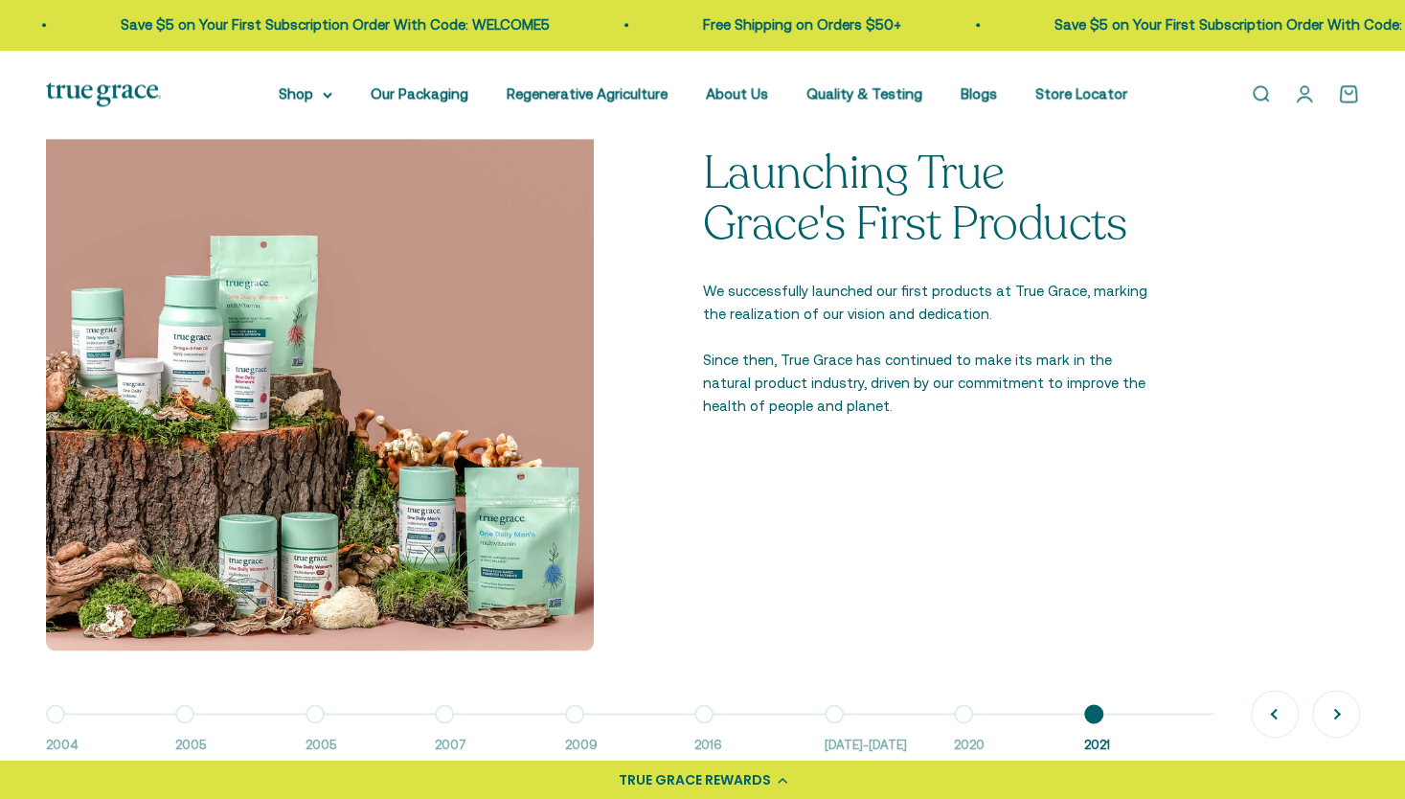
scroll to position [1404, 0]
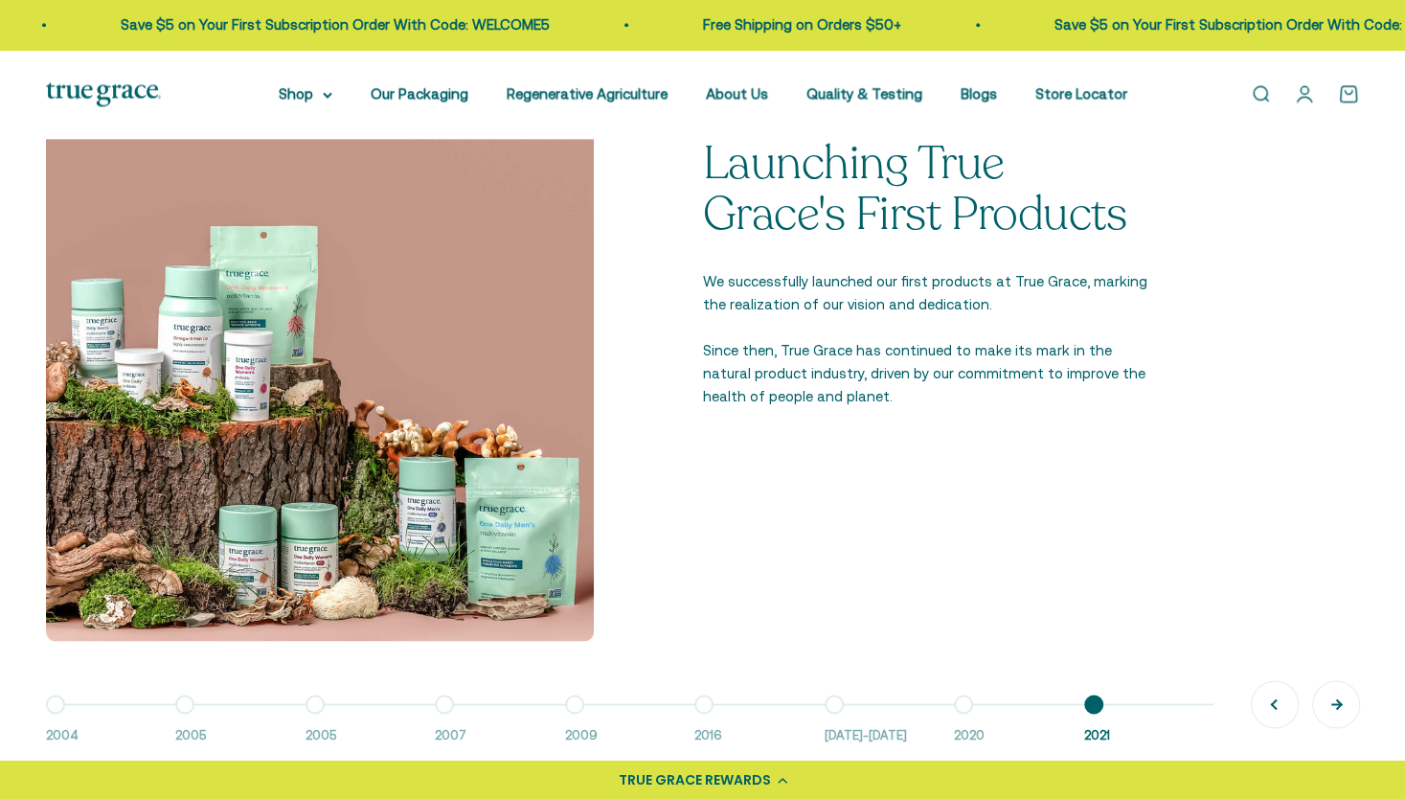
click at [1343, 701] on button "Next" at bounding box center [1336, 704] width 46 height 46
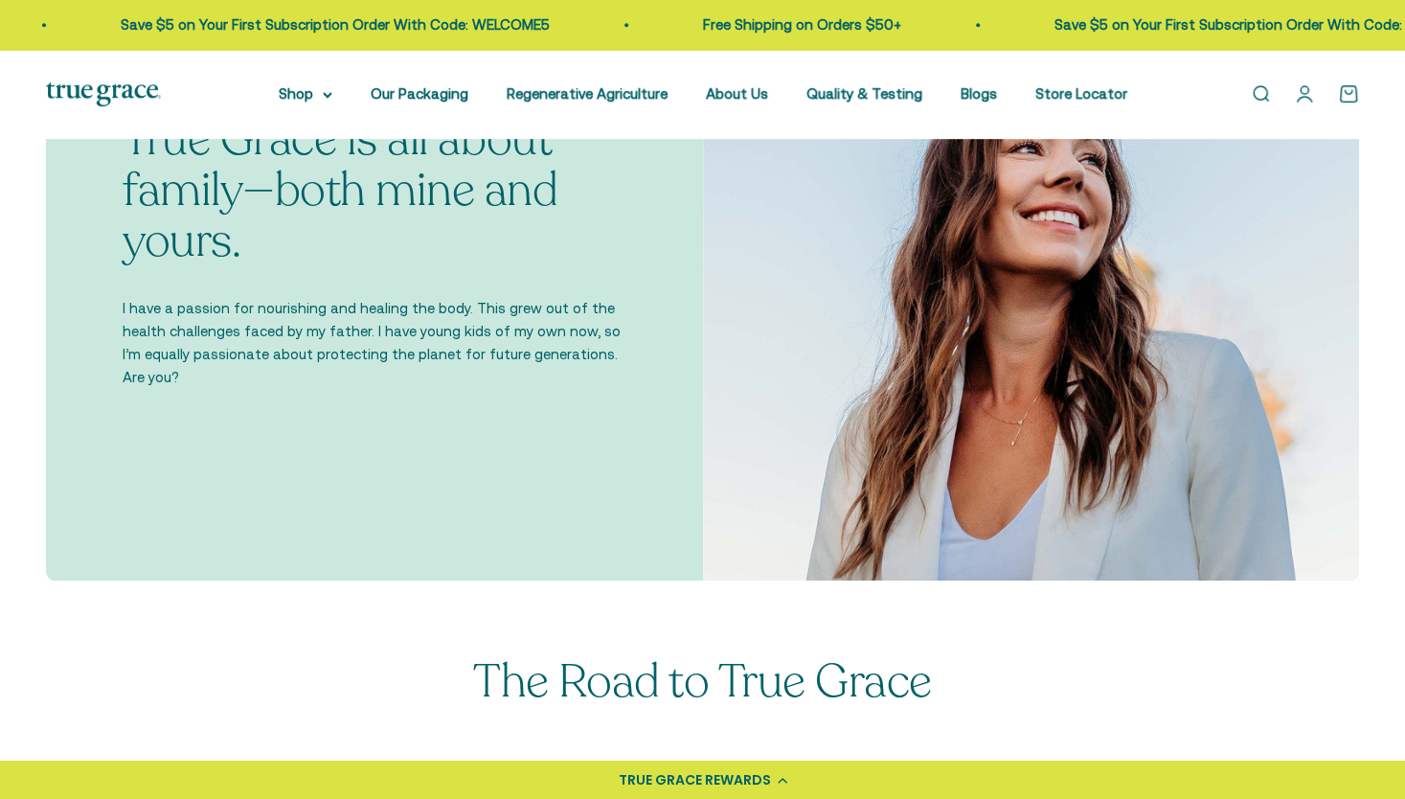
scroll to position [712, 0]
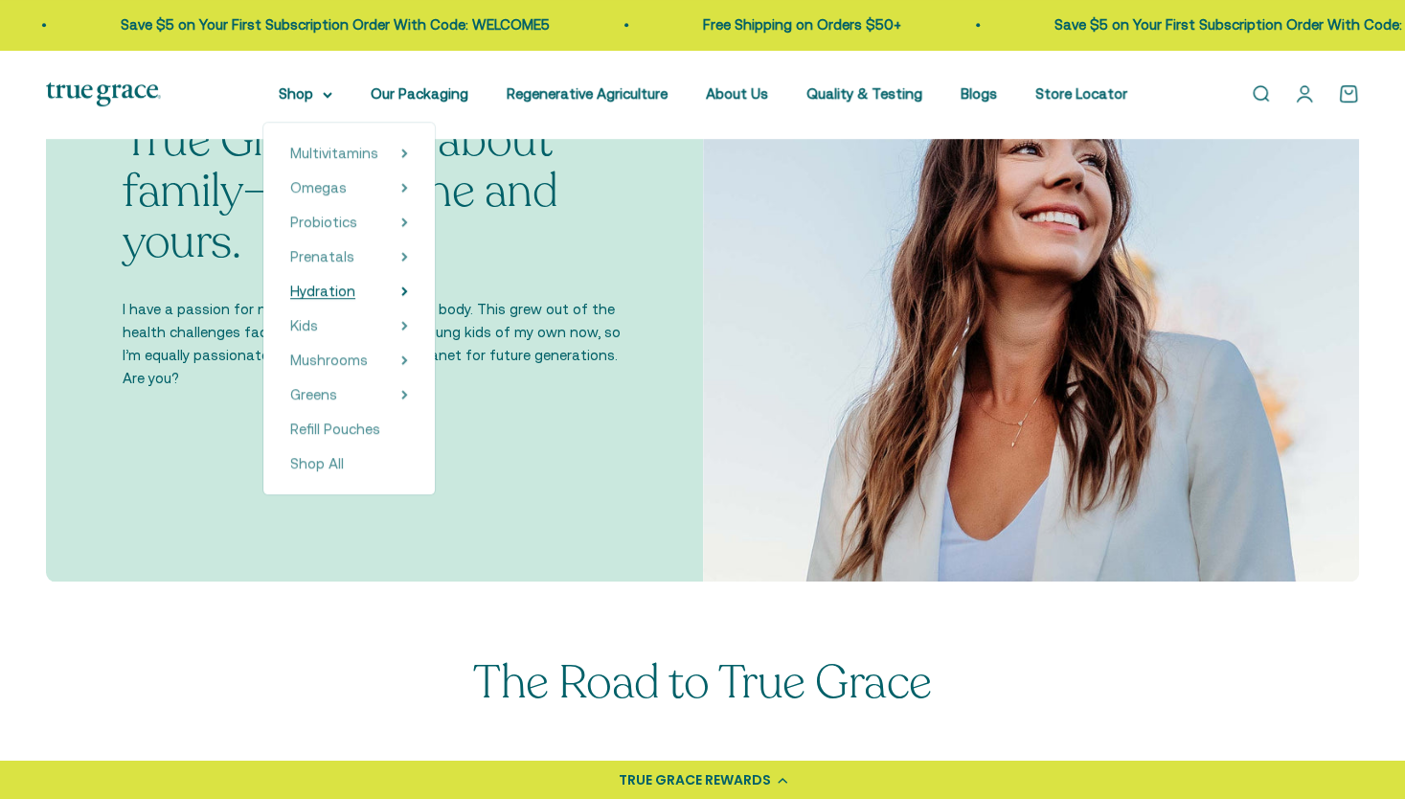
click at [406, 290] on icon at bounding box center [404, 291] width 4 height 8
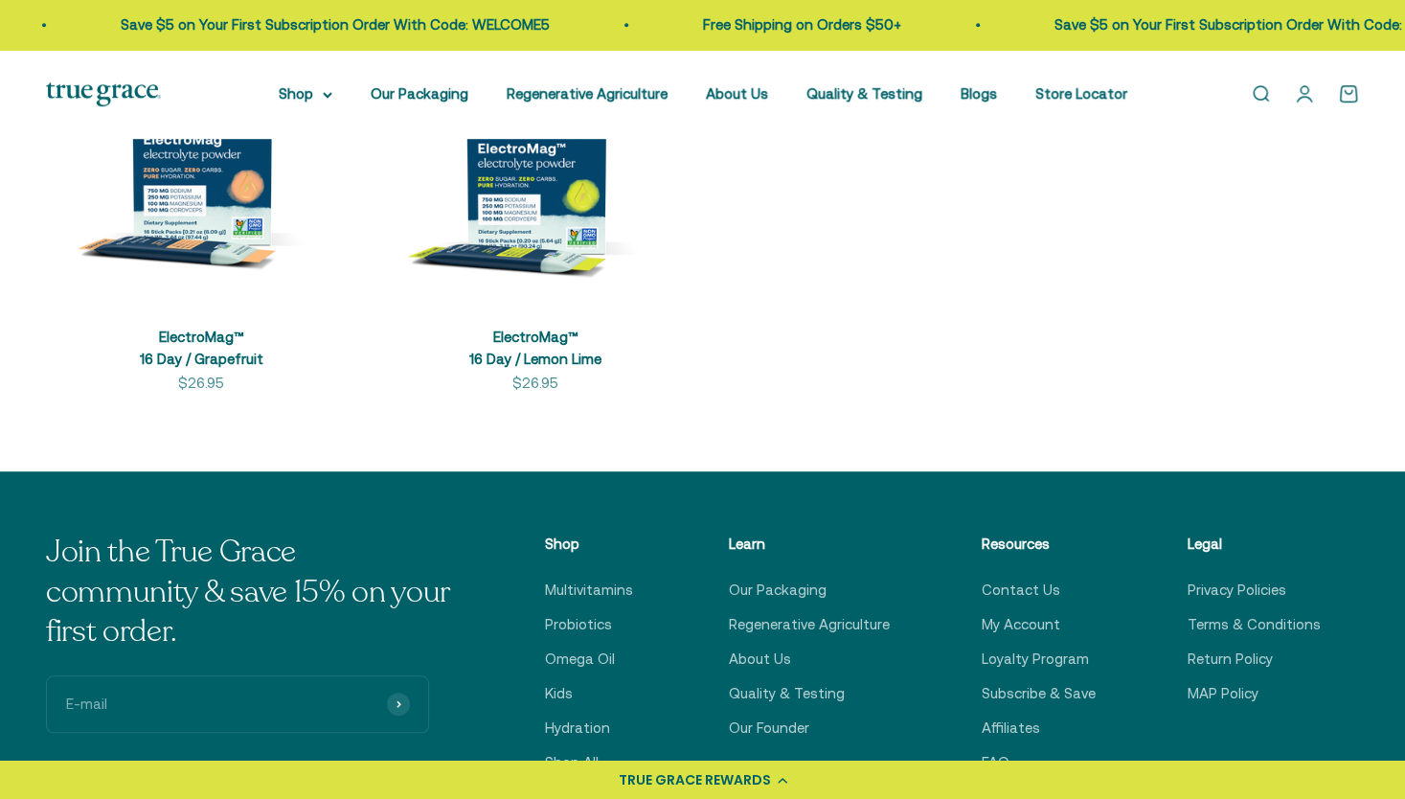
scroll to position [575, 0]
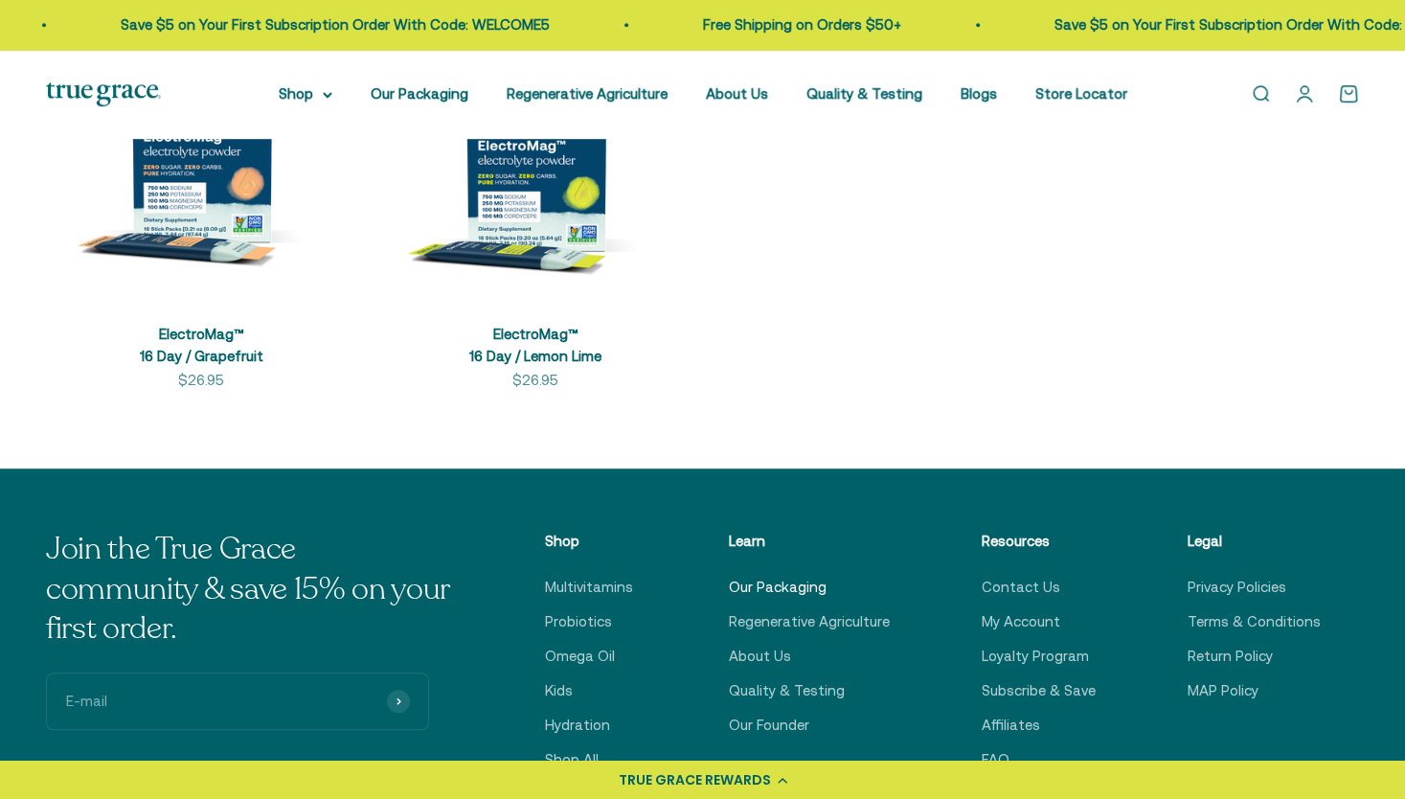
click at [789, 592] on link "Our Packaging" at bounding box center [778, 587] width 98 height 23
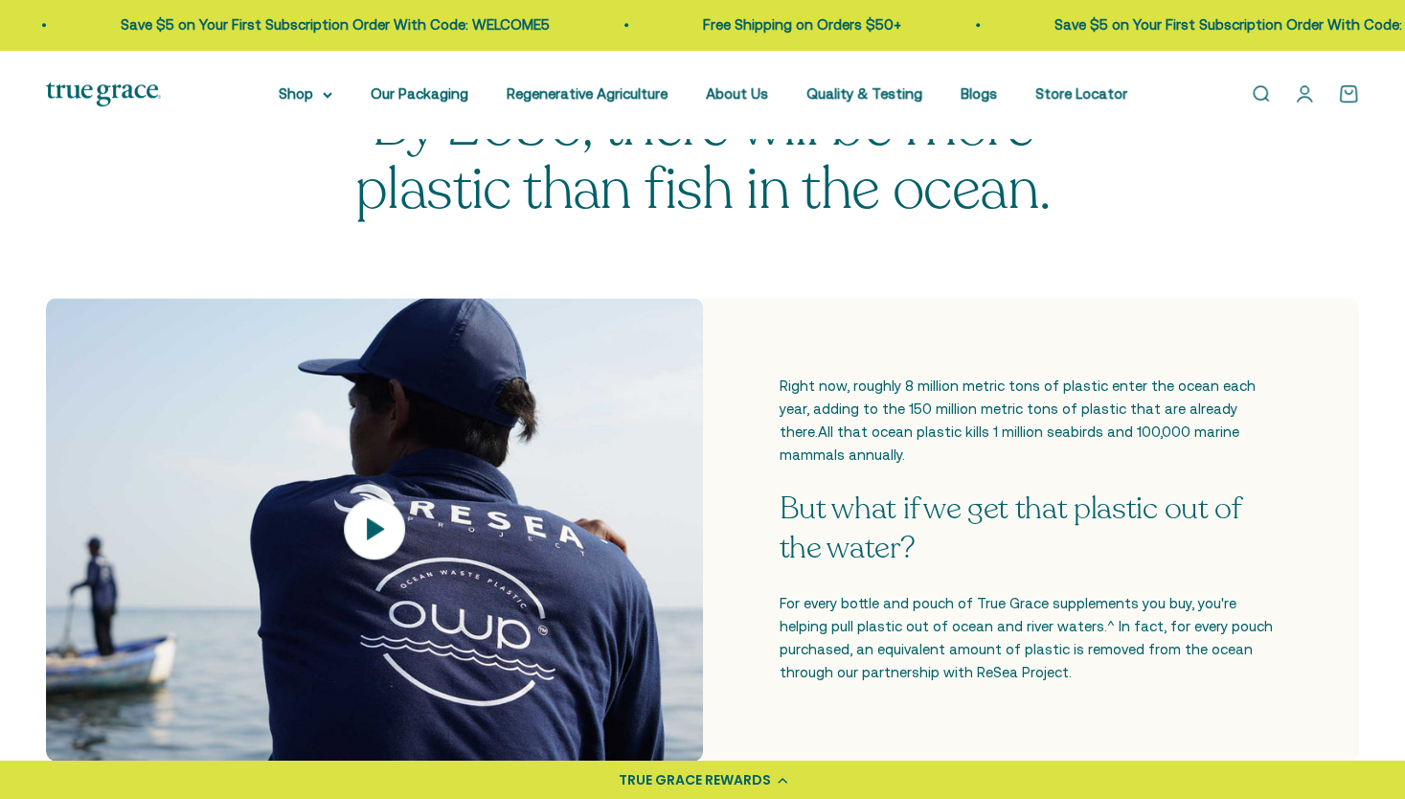
scroll to position [543, 0]
click at [378, 507] on icon at bounding box center [374, 527] width 67 height 67
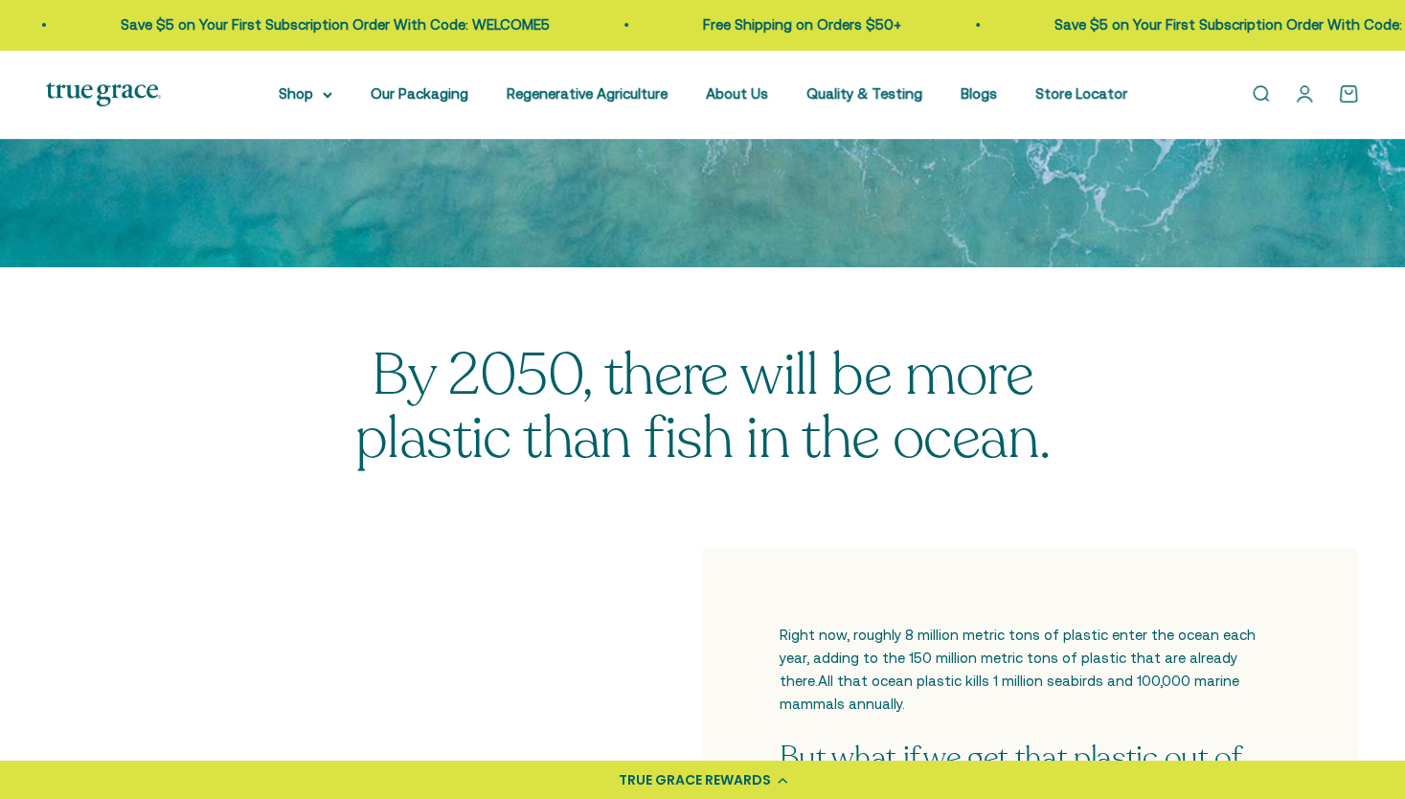
scroll to position [291, 0]
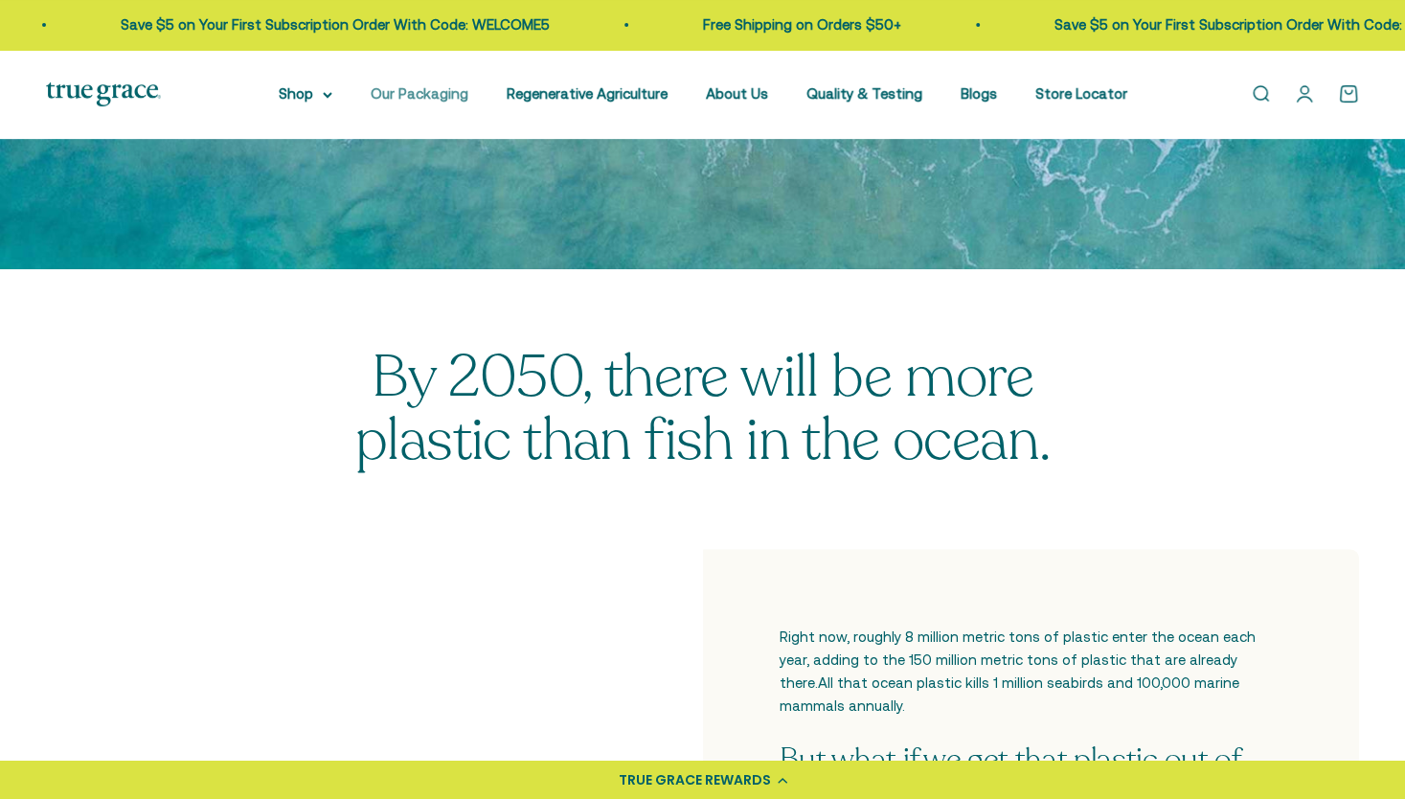
click at [449, 94] on link "Our Packaging" at bounding box center [420, 93] width 98 height 16
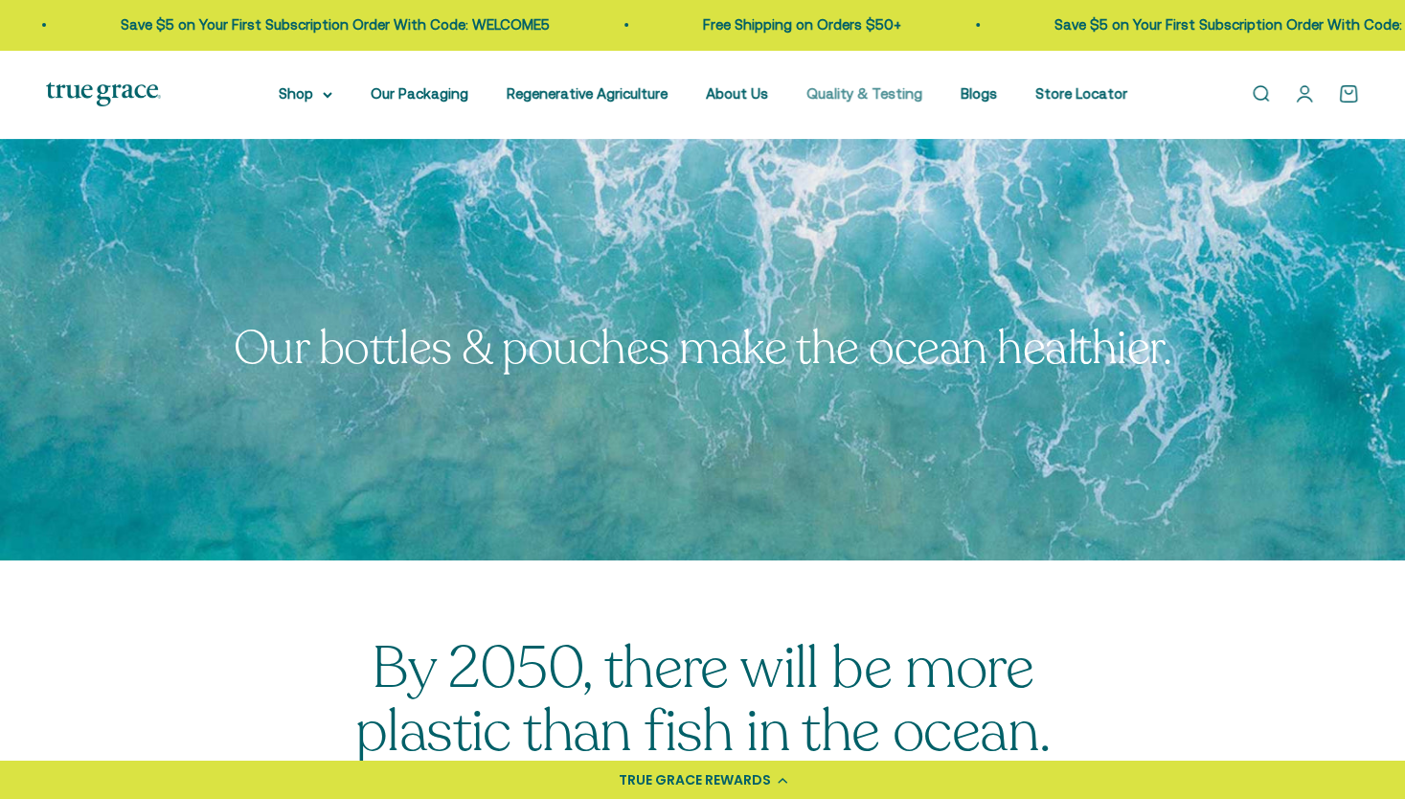
click at [872, 96] on link "Quality & Testing" at bounding box center [864, 93] width 116 height 16
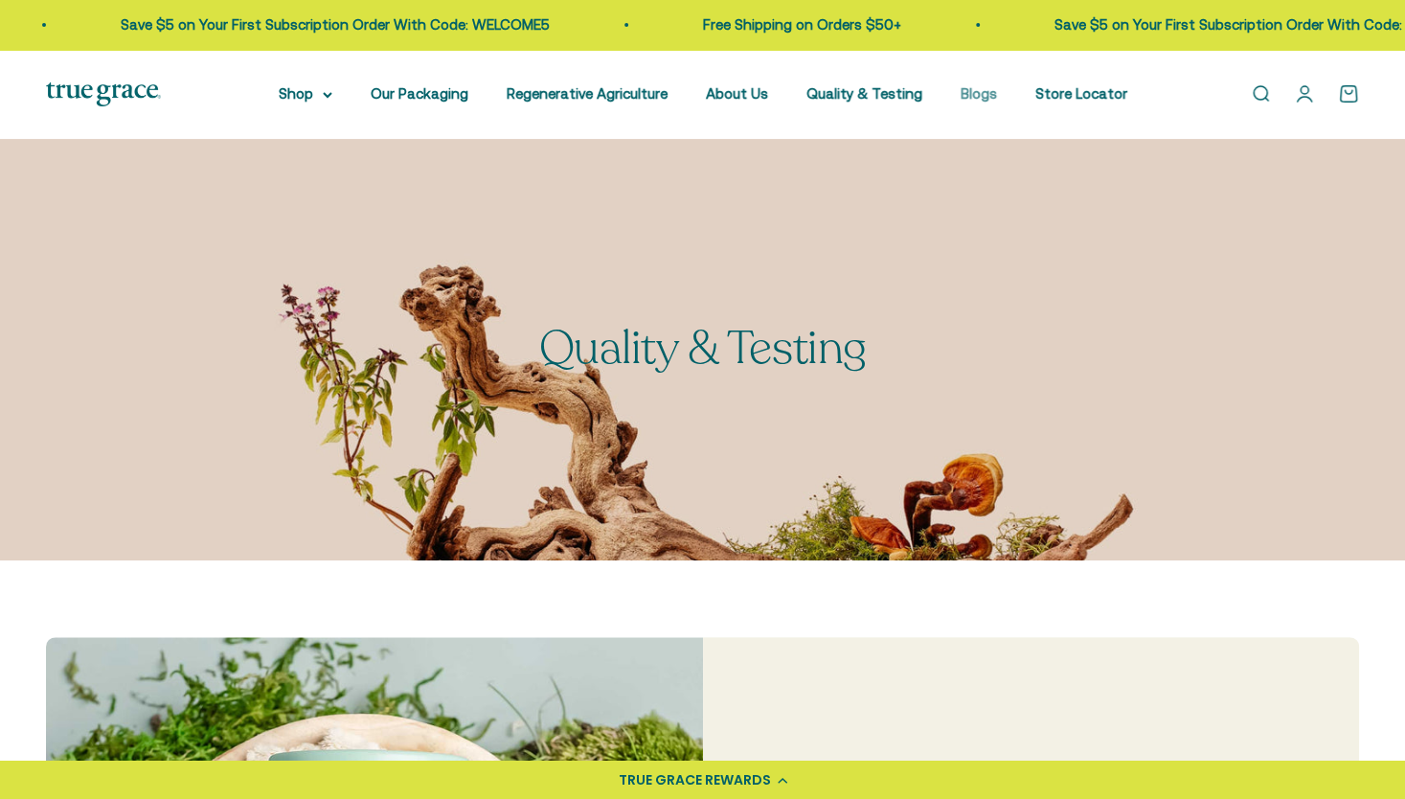
click at [964, 98] on link "Blogs" at bounding box center [979, 93] width 36 height 16
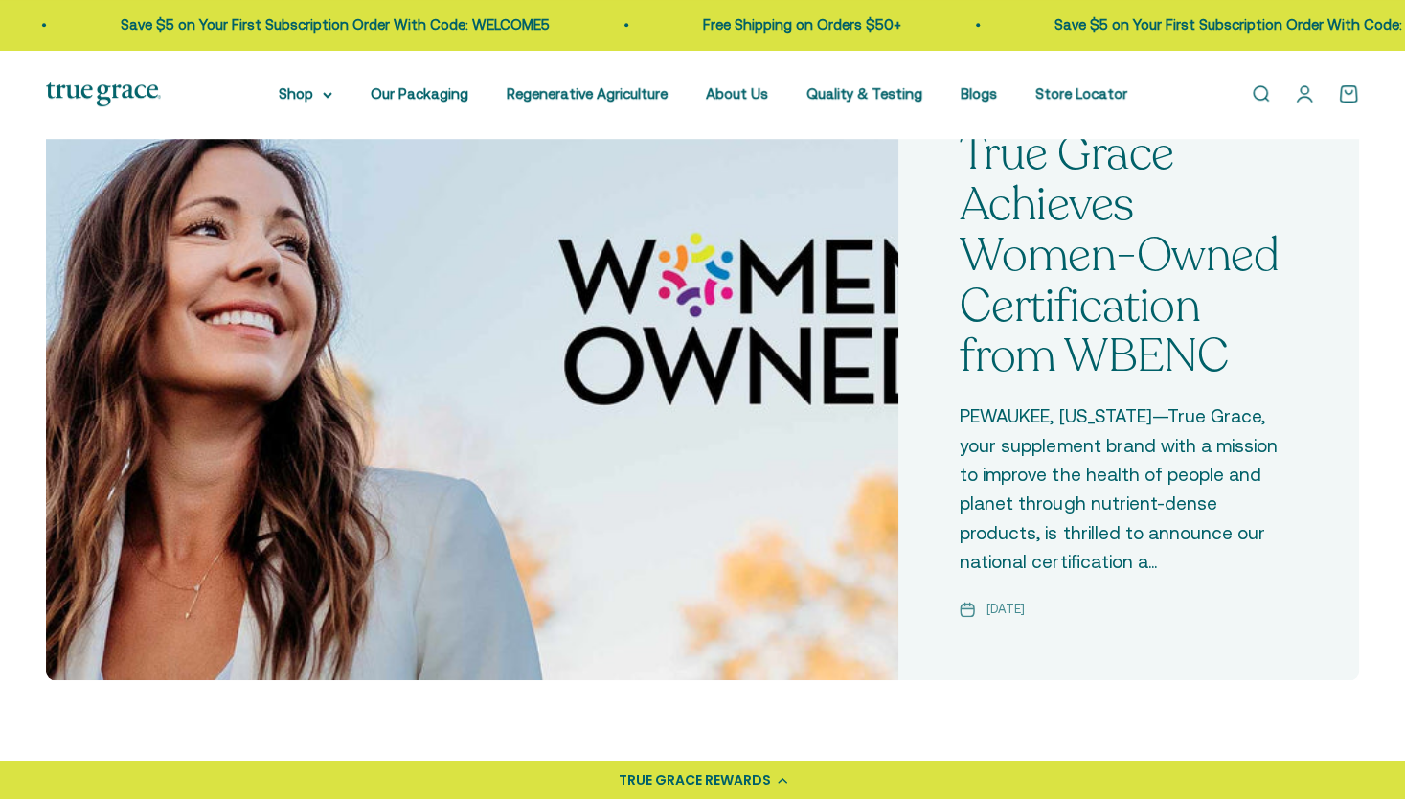
scroll to position [728, 0]
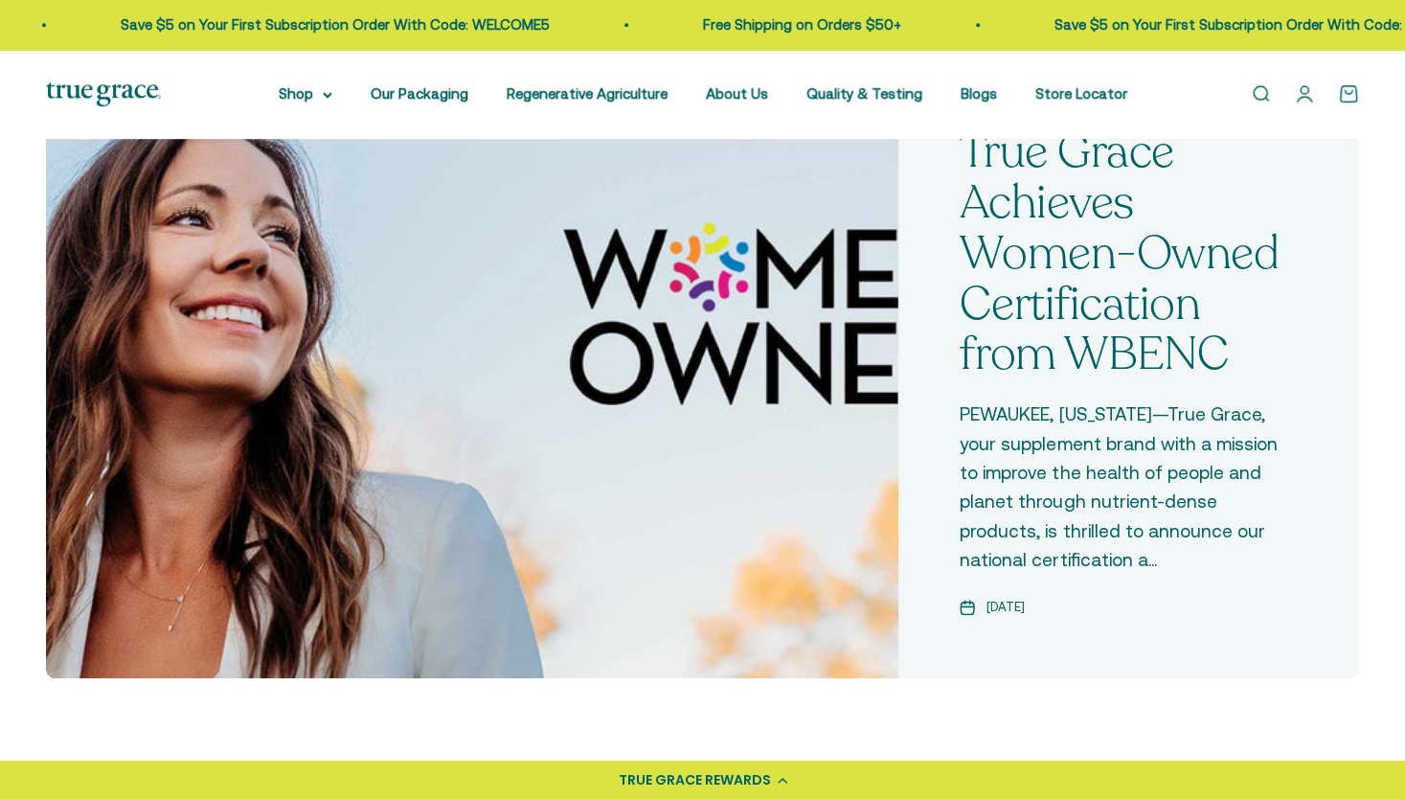
click at [1025, 611] on span "Jun 12, 2024" at bounding box center [1006, 608] width 38 height 20
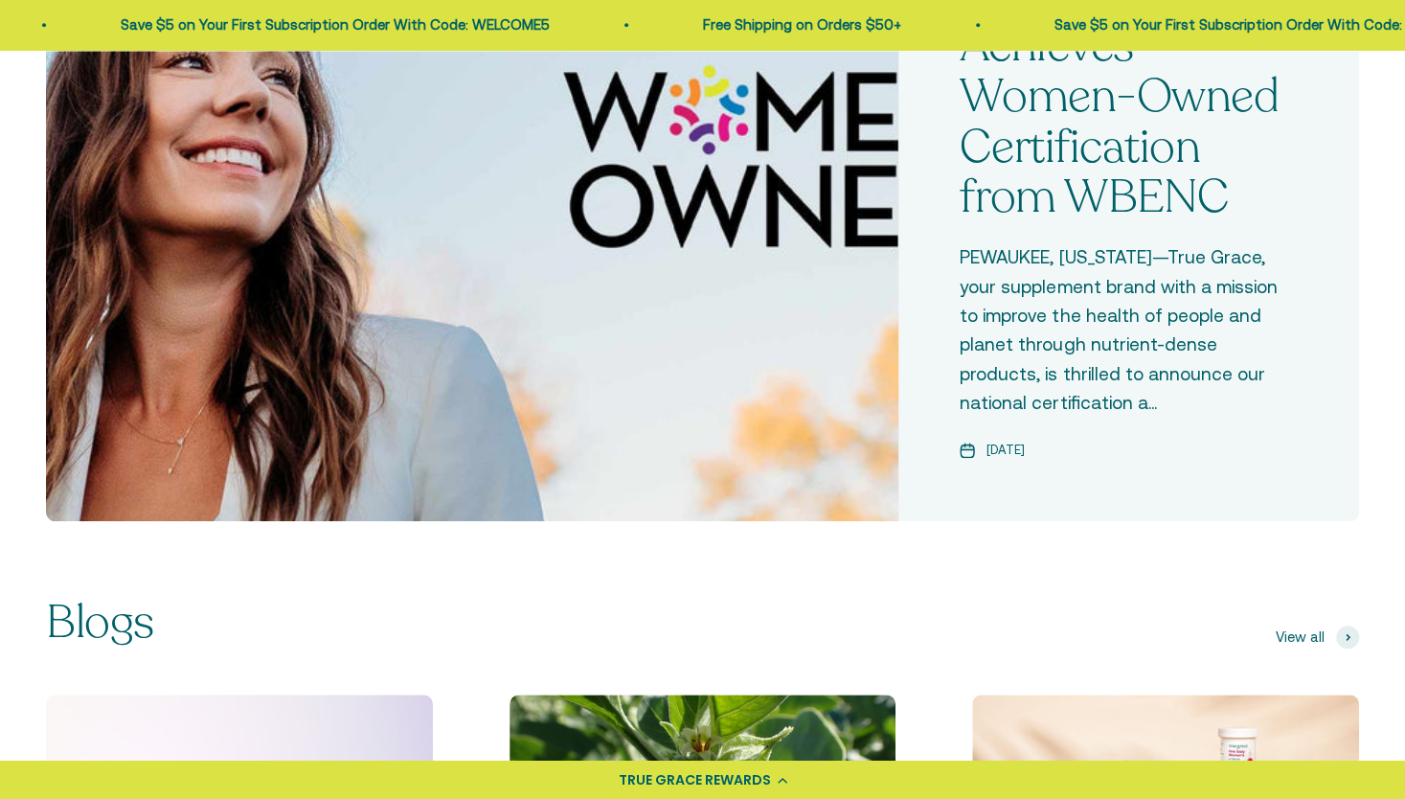
scroll to position [0, 0]
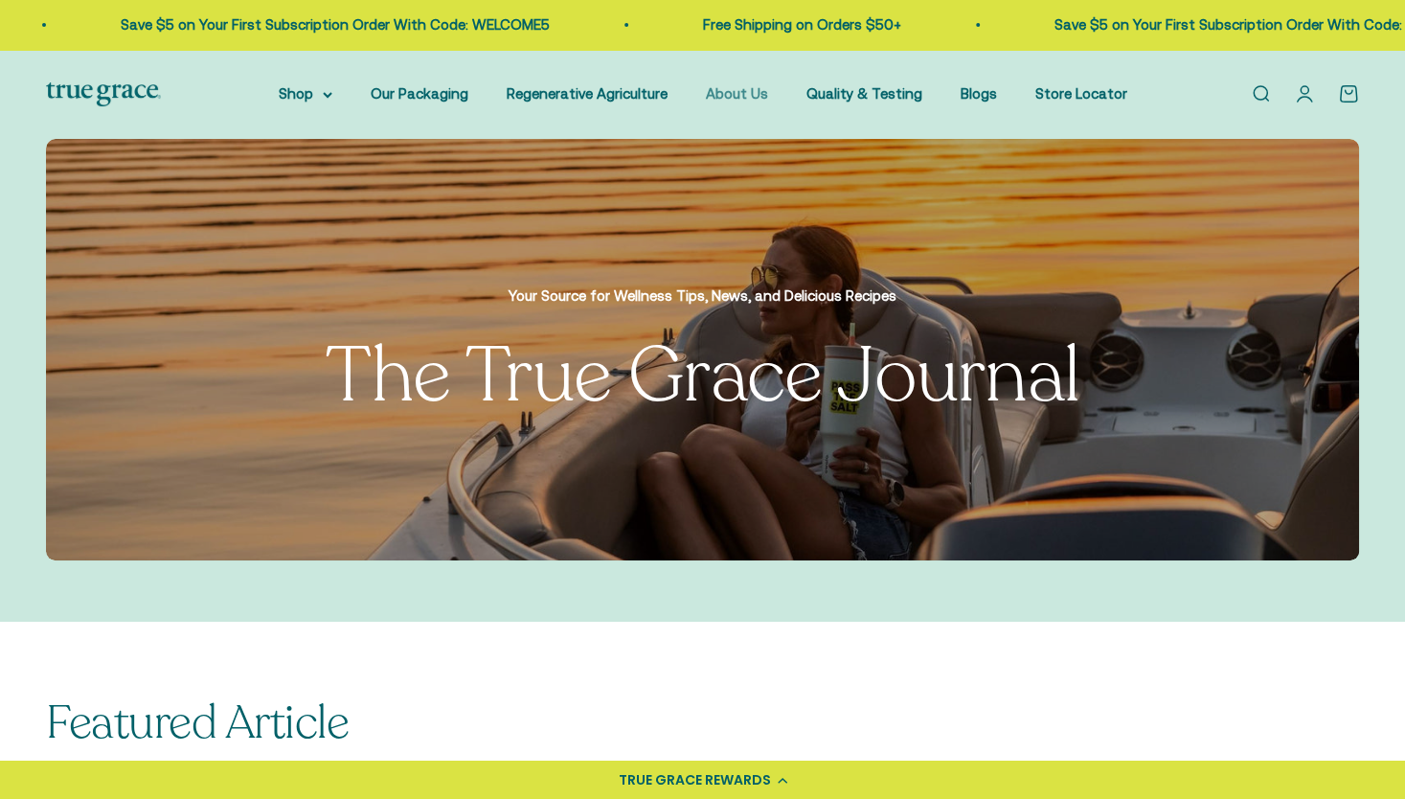
click at [736, 95] on link "About Us" at bounding box center [737, 93] width 62 height 16
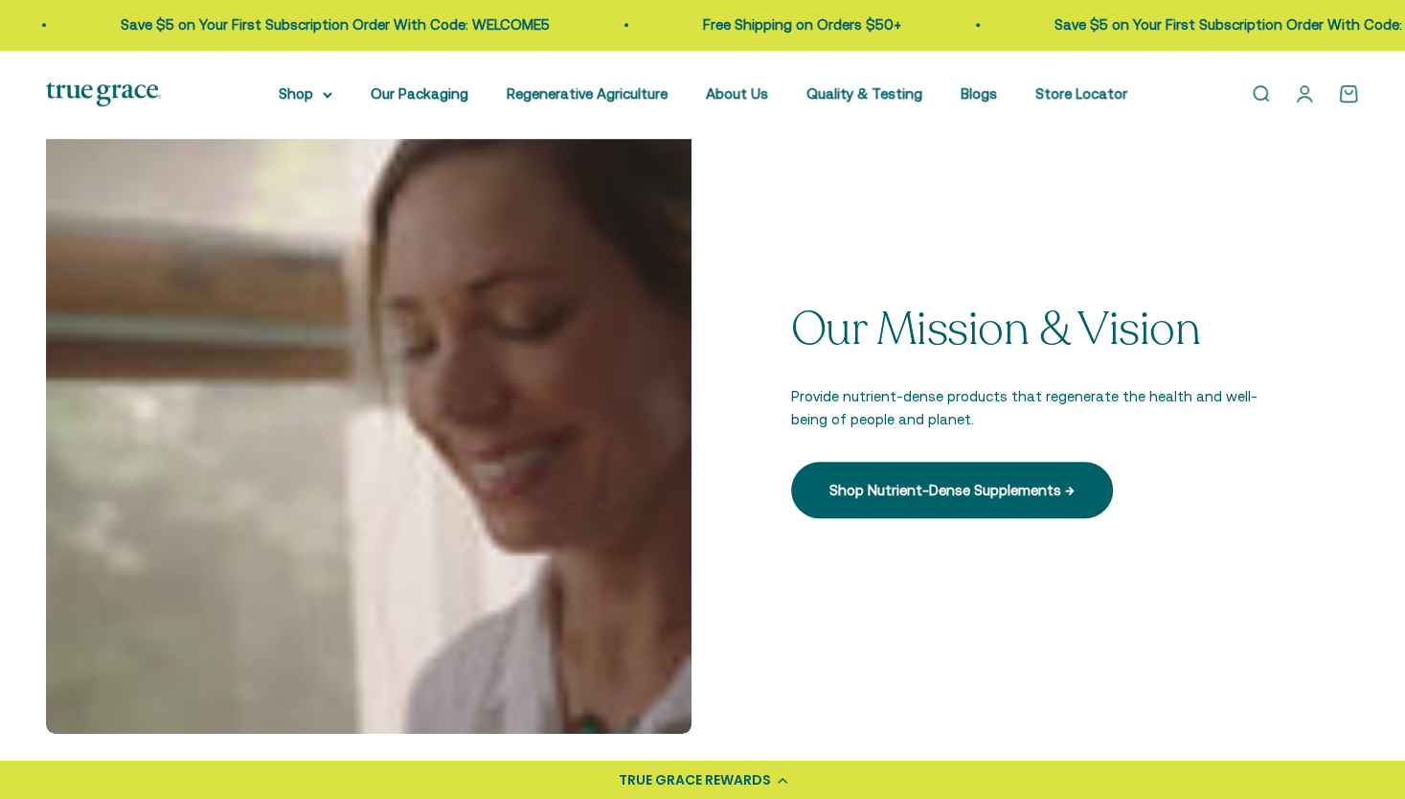
scroll to position [548, 0]
click at [739, 95] on link "About Us" at bounding box center [737, 93] width 62 height 16
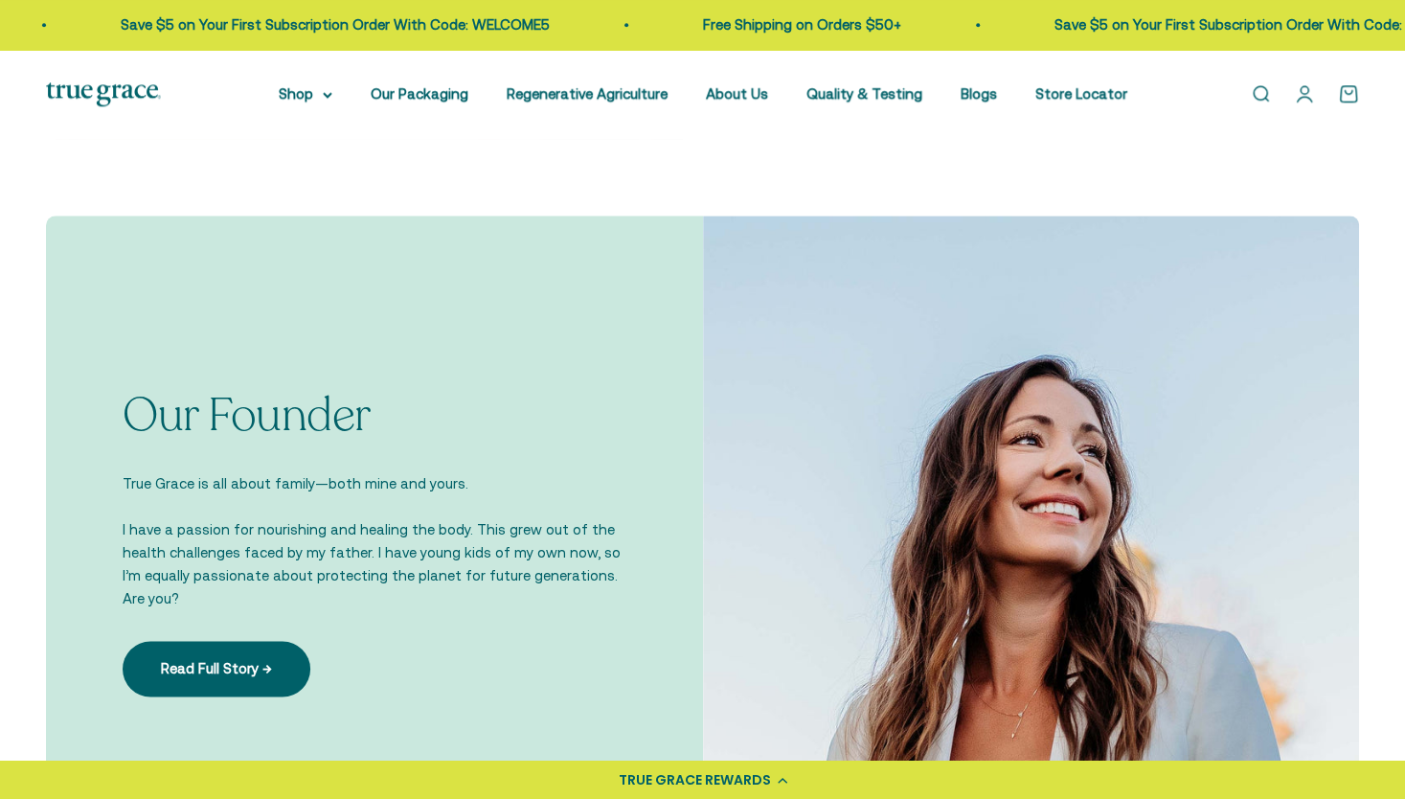
scroll to position [1144, 0]
click at [216, 653] on link "Read Full Story →" at bounding box center [217, 668] width 188 height 56
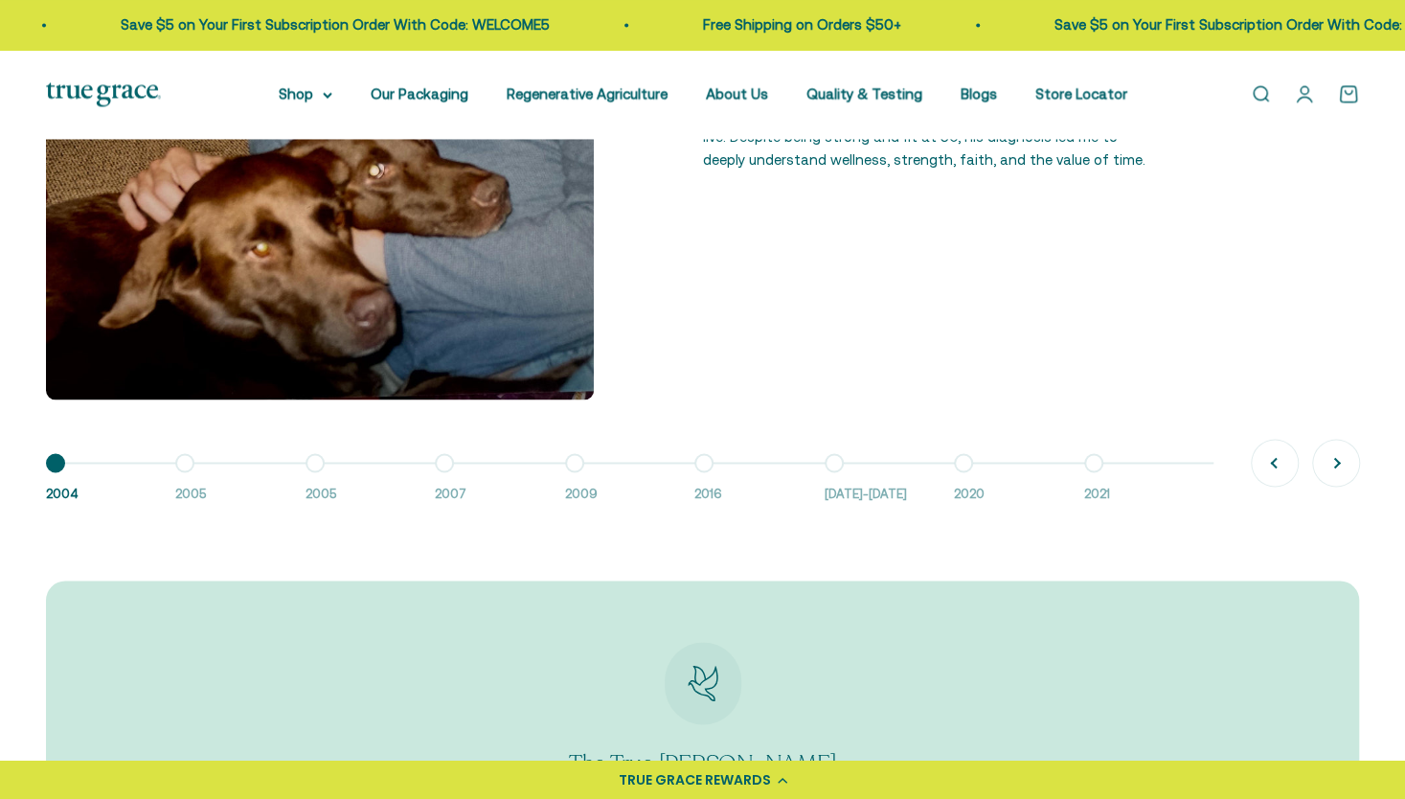
scroll to position [1657, 0]
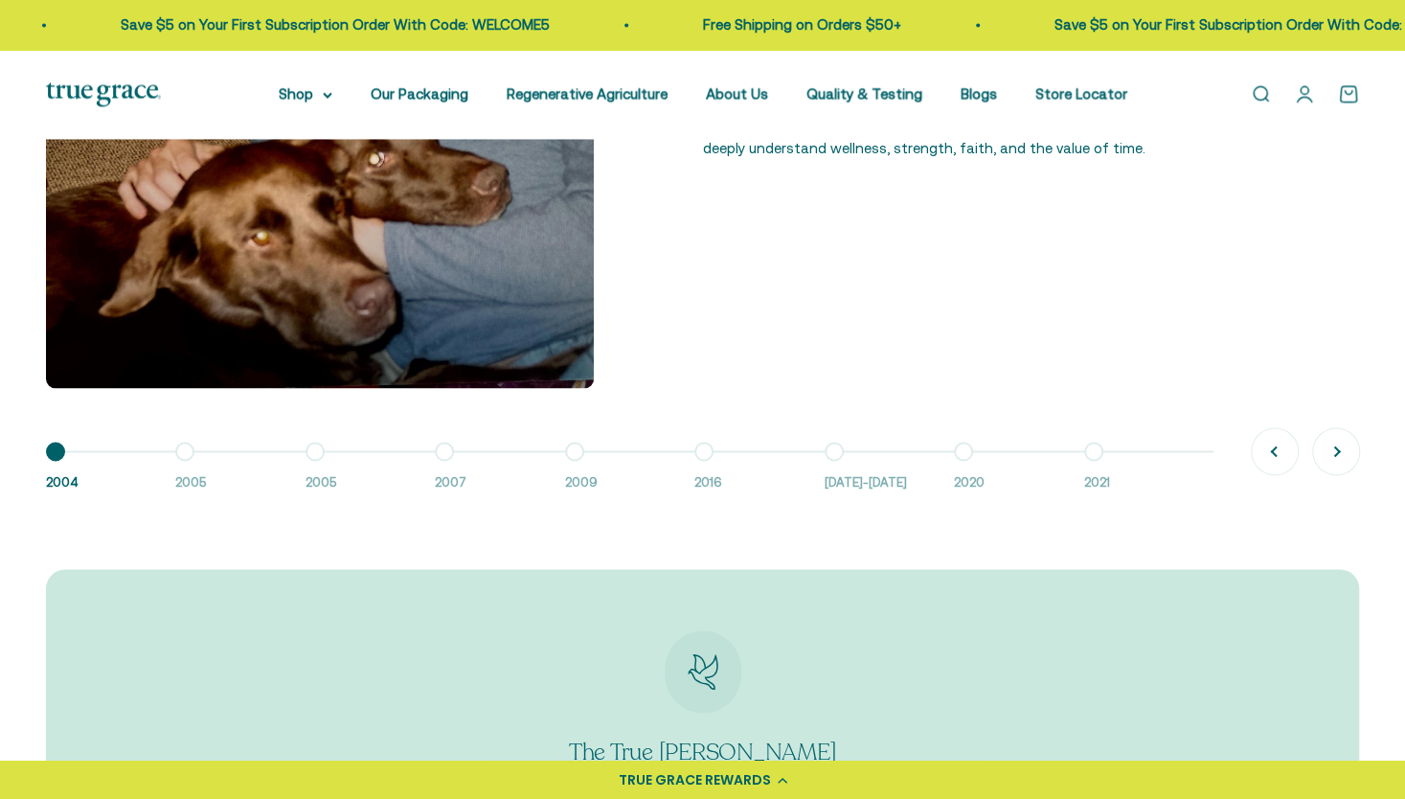
click at [833, 466] on button "Go to item 7 2016-2018" at bounding box center [889, 471] width 129 height 41
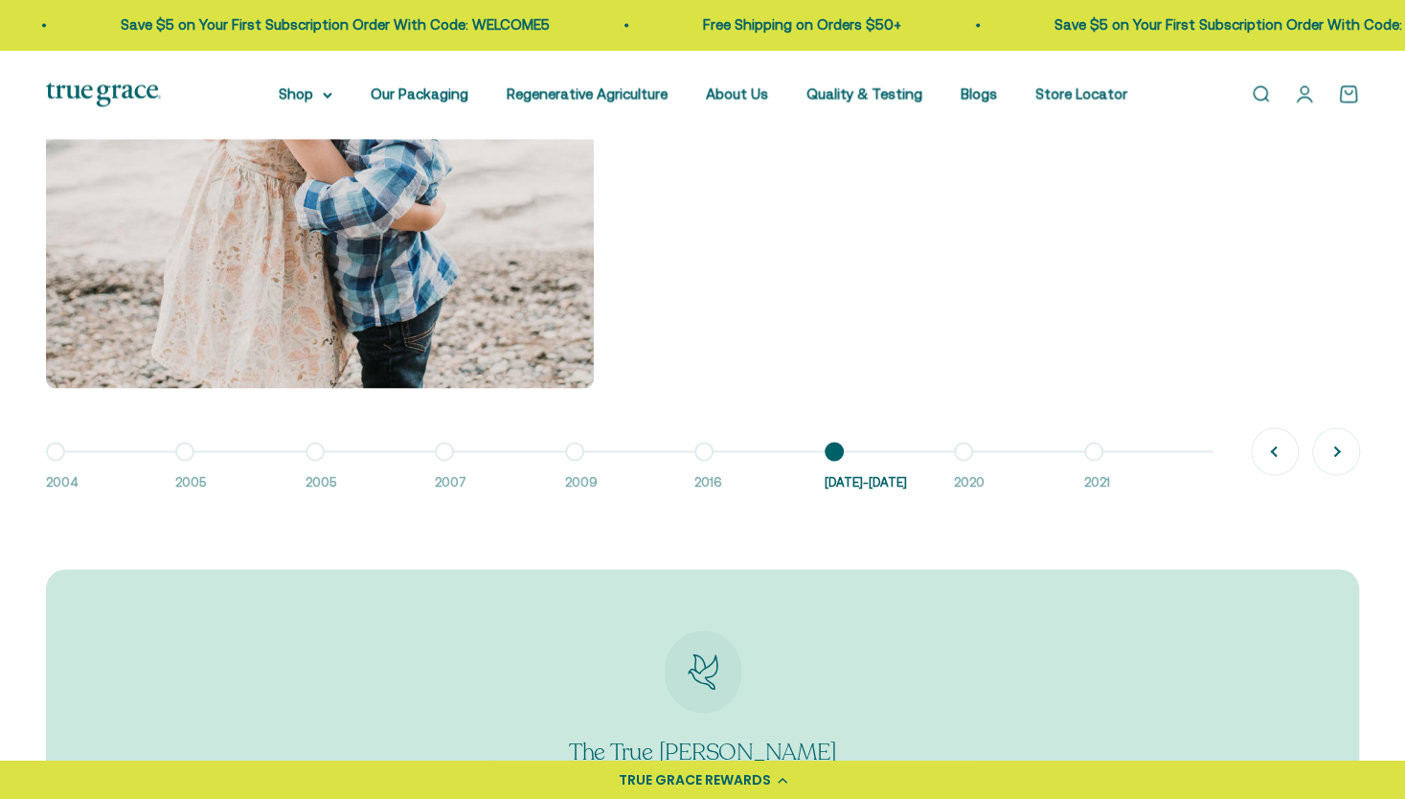
click at [709, 456] on button "Go to item 6 2016" at bounding box center [758, 471] width 129 height 41
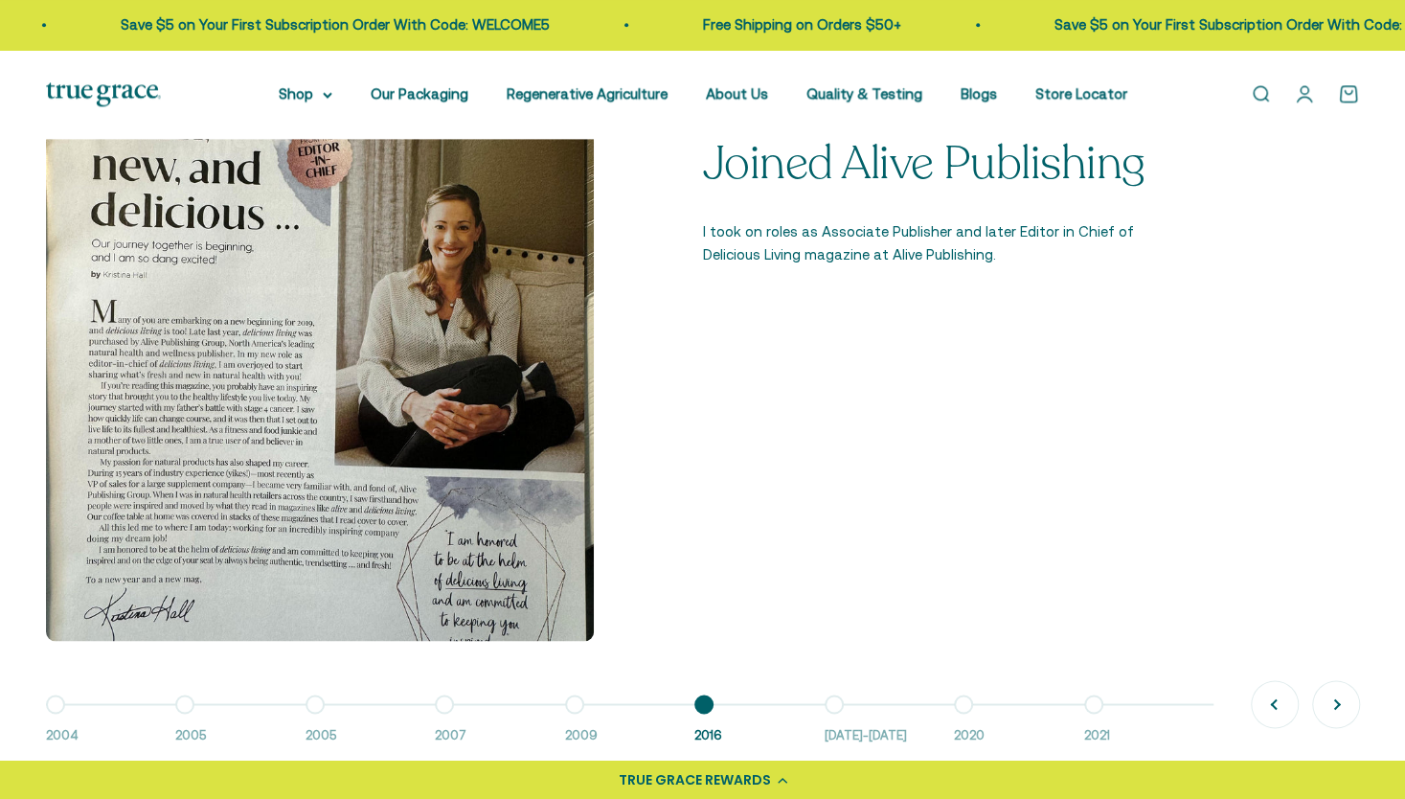
scroll to position [1405, 0]
click at [826, 716] on button "Go to item 7 2016-2018" at bounding box center [889, 723] width 129 height 41
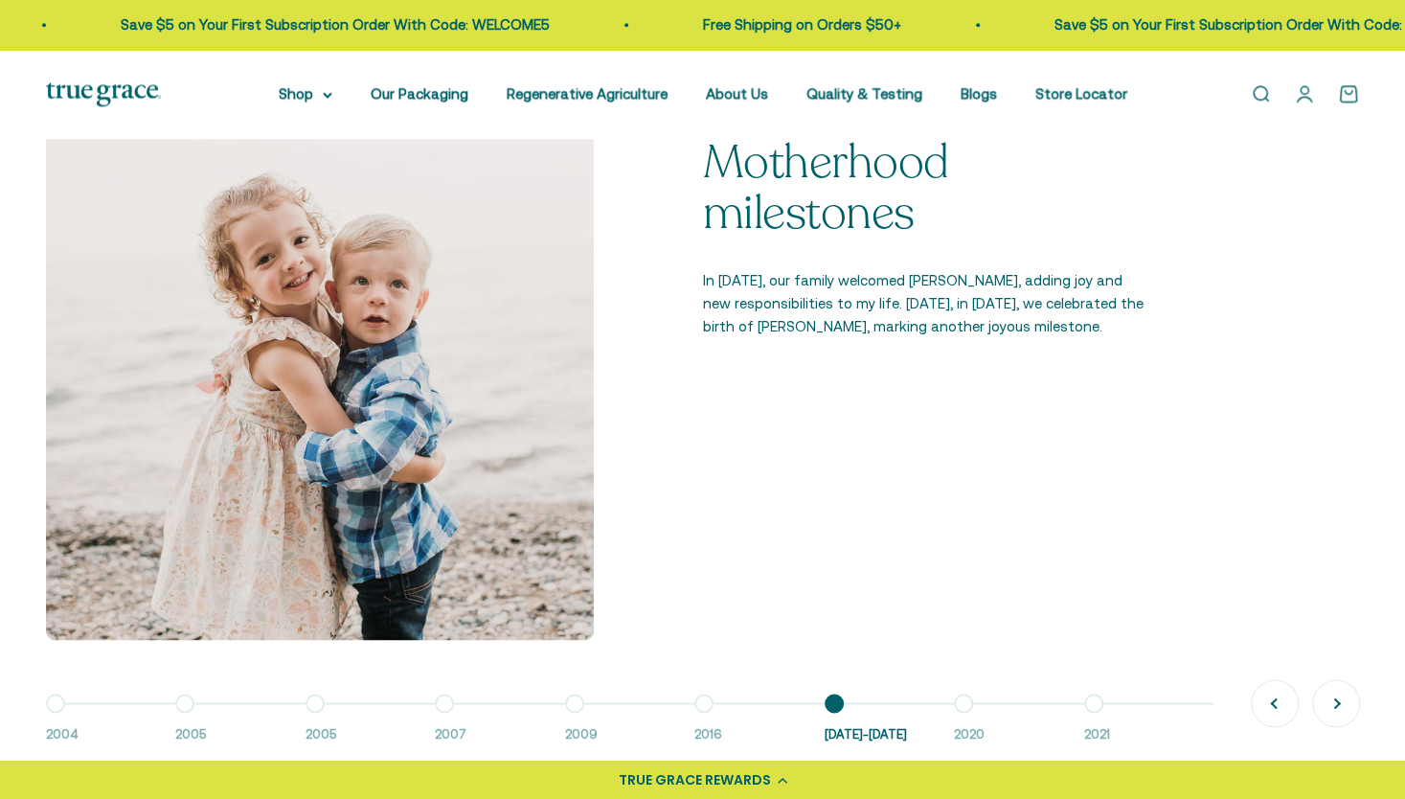
click at [970, 713] on button "Go to item 8 2020" at bounding box center [1018, 723] width 129 height 41
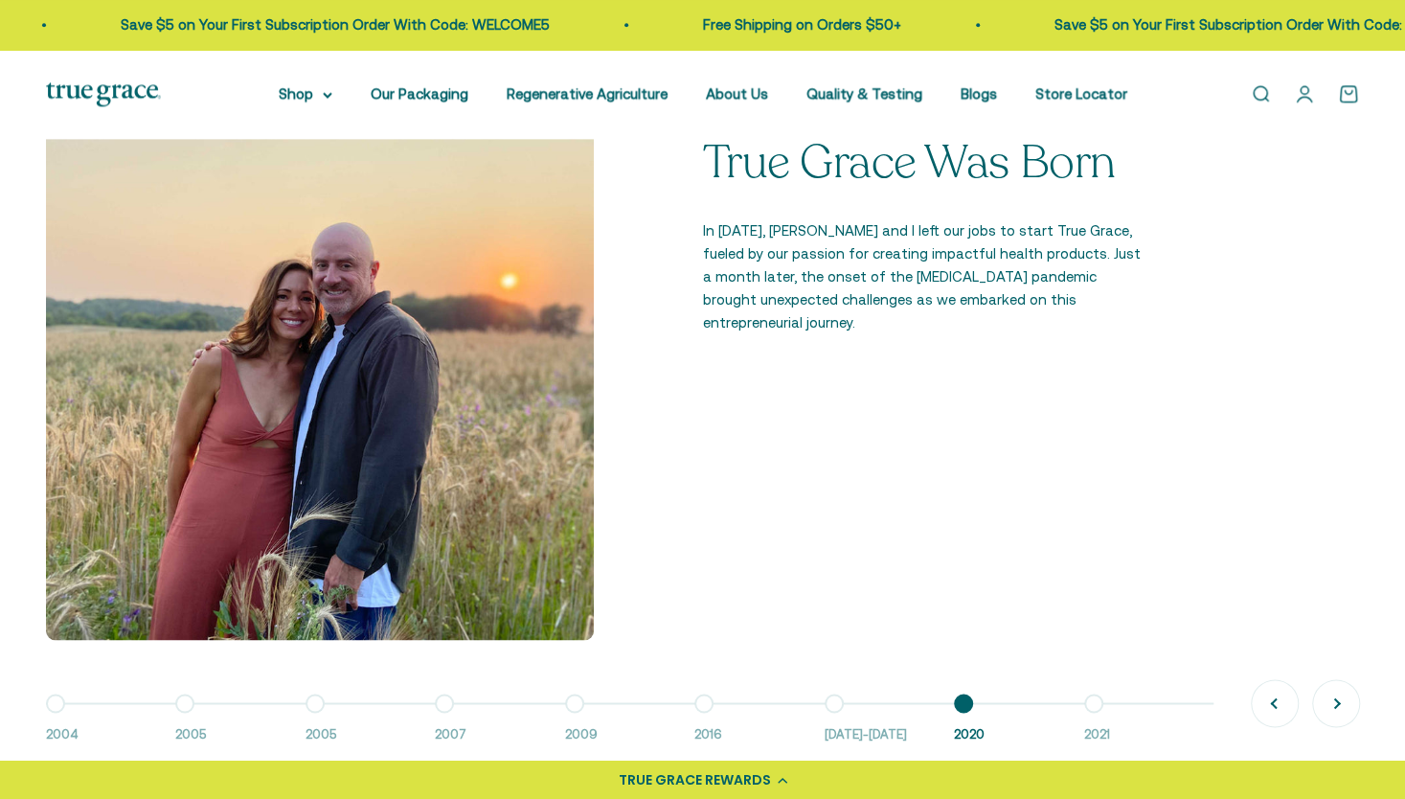
click at [1100, 705] on button "Go to item 9 2021" at bounding box center [1148, 723] width 129 height 41
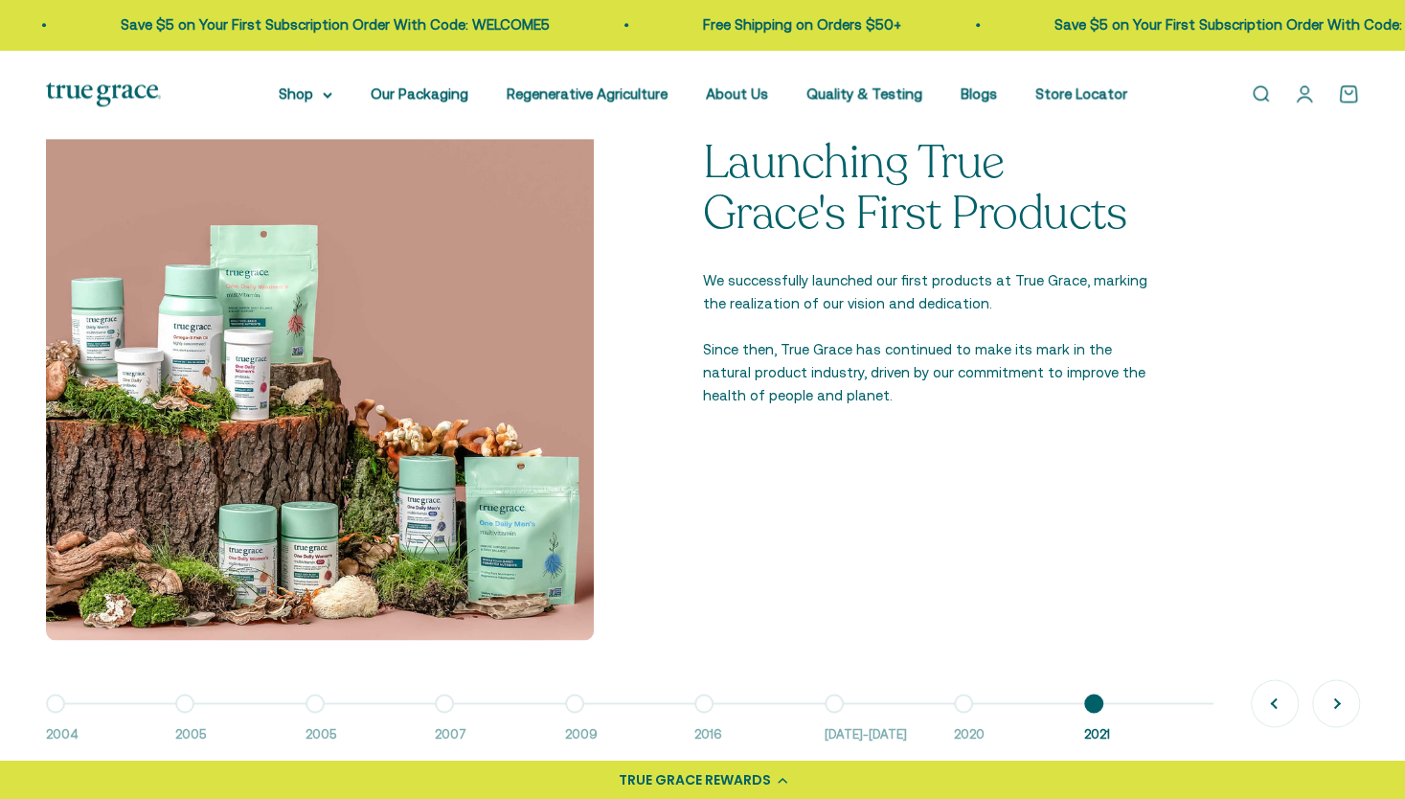
click at [713, 706] on button "Go to item 6 2016" at bounding box center [758, 723] width 129 height 41
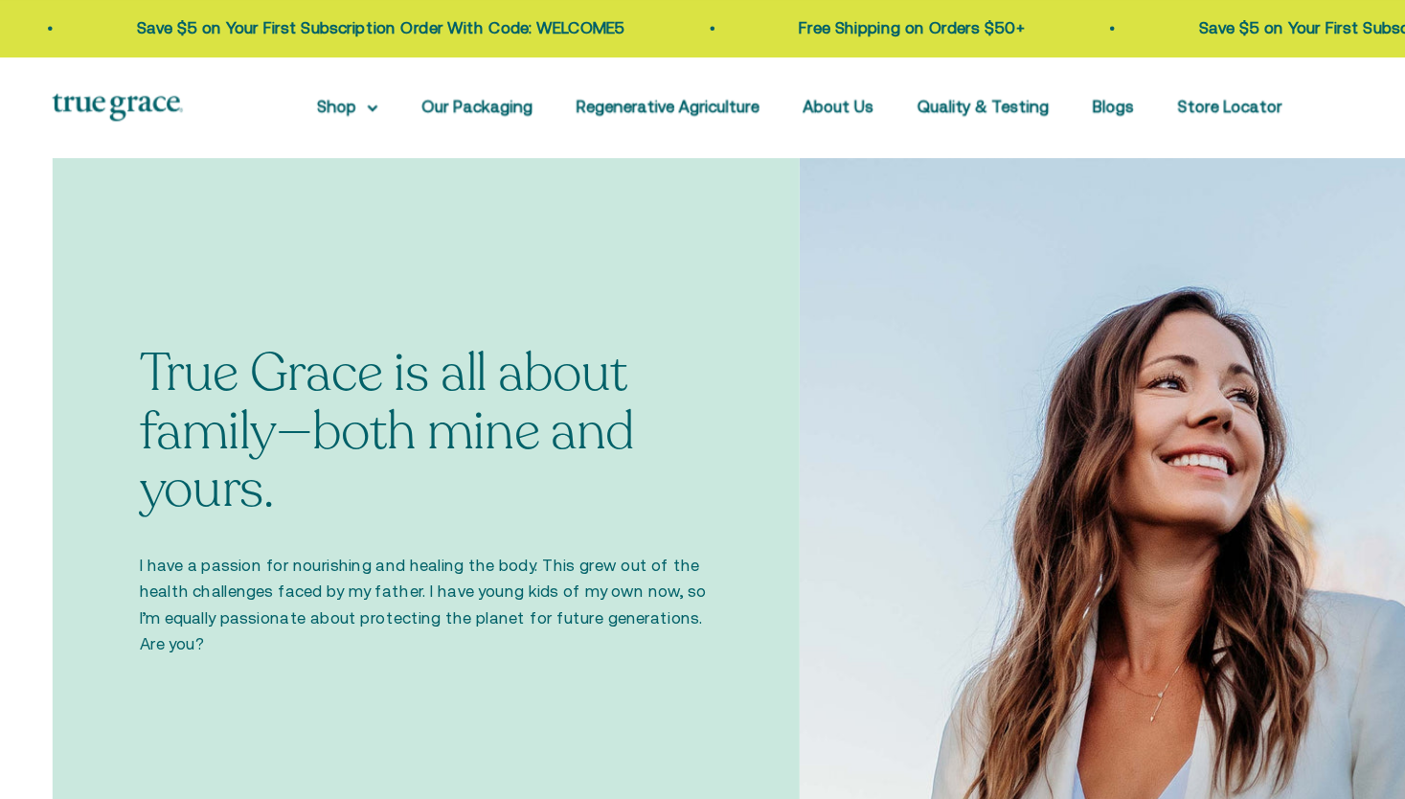
scroll to position [520, 0]
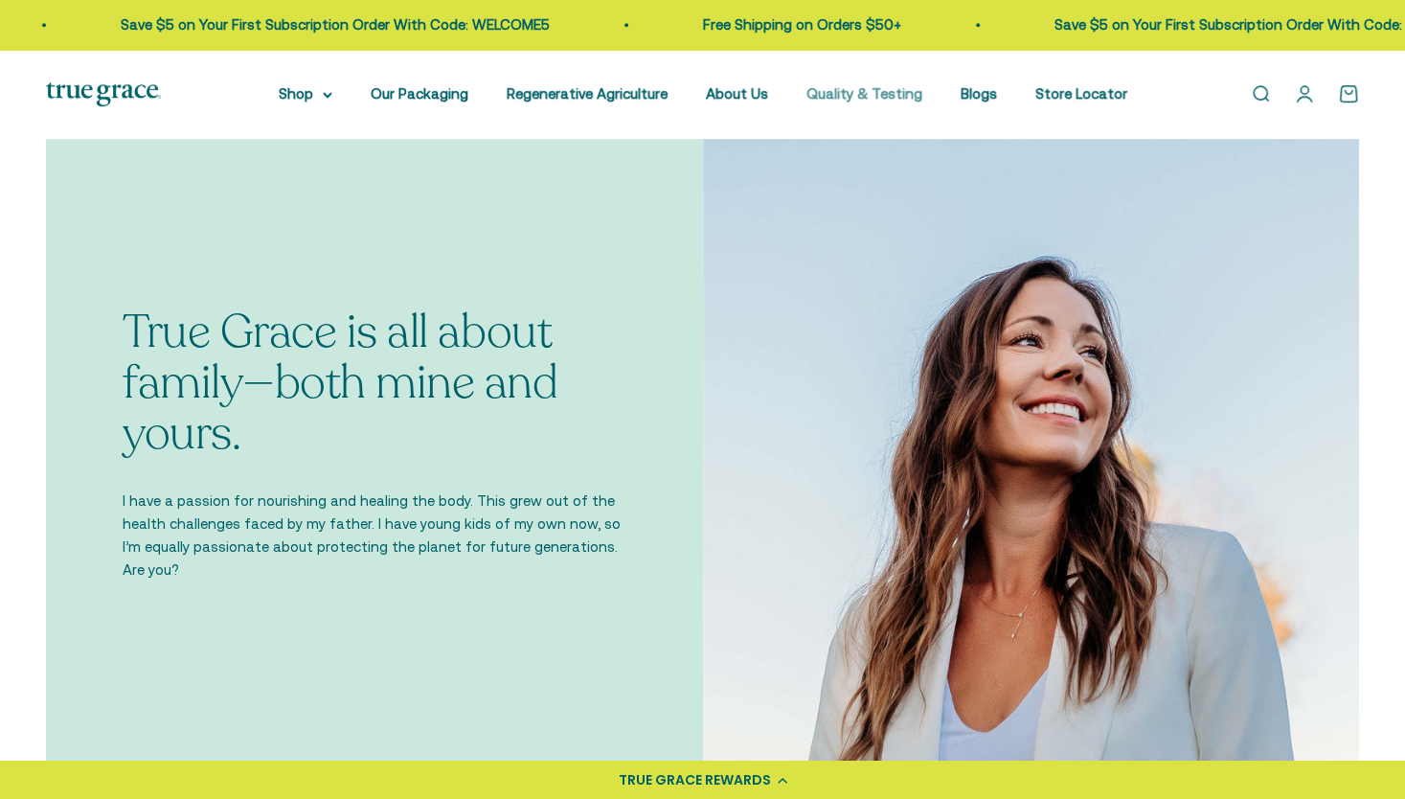
click at [833, 96] on link "Quality & Testing" at bounding box center [864, 93] width 116 height 16
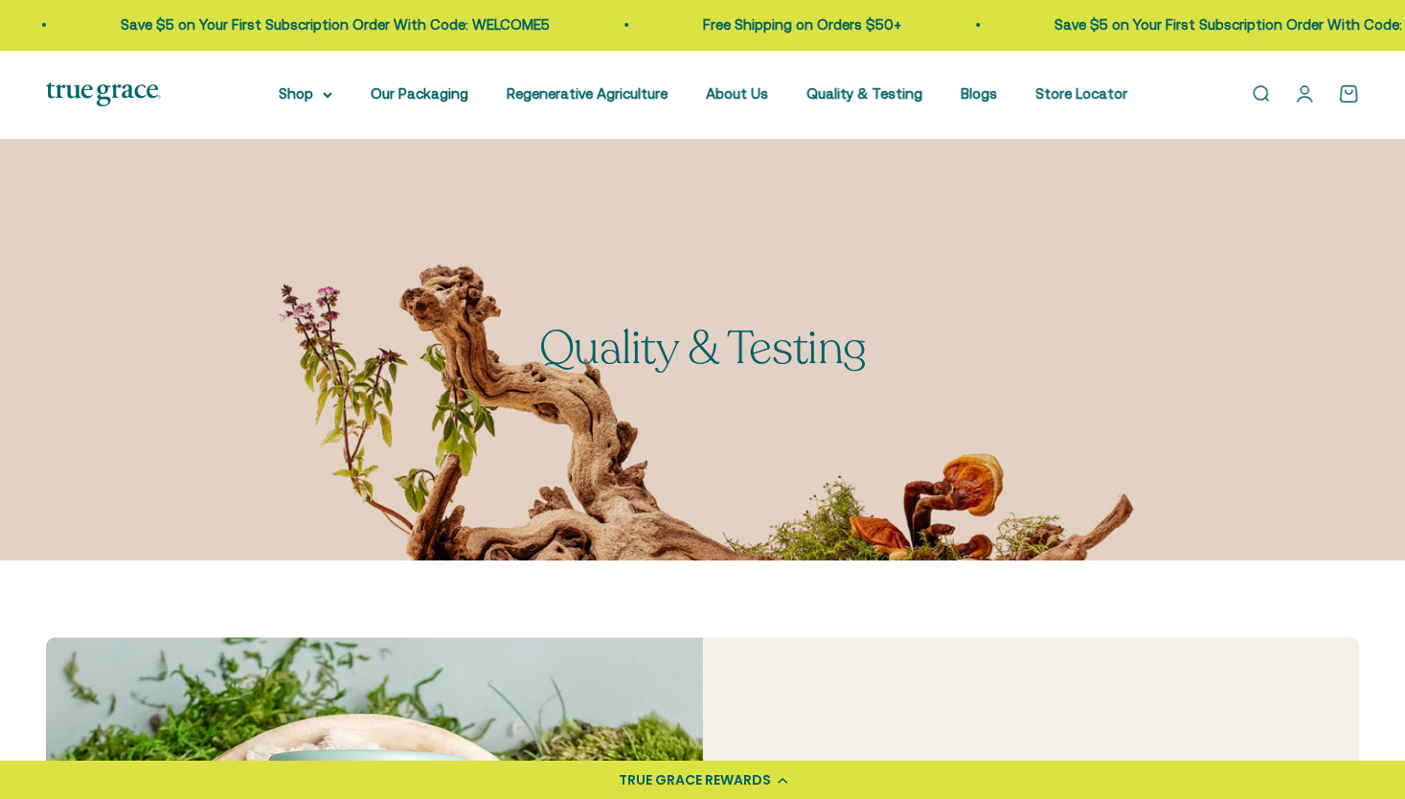
click at [1309, 97] on link "Open account page" at bounding box center [1304, 93] width 21 height 21
click at [1351, 95] on link "Open cart 0" at bounding box center [1348, 93] width 21 height 21
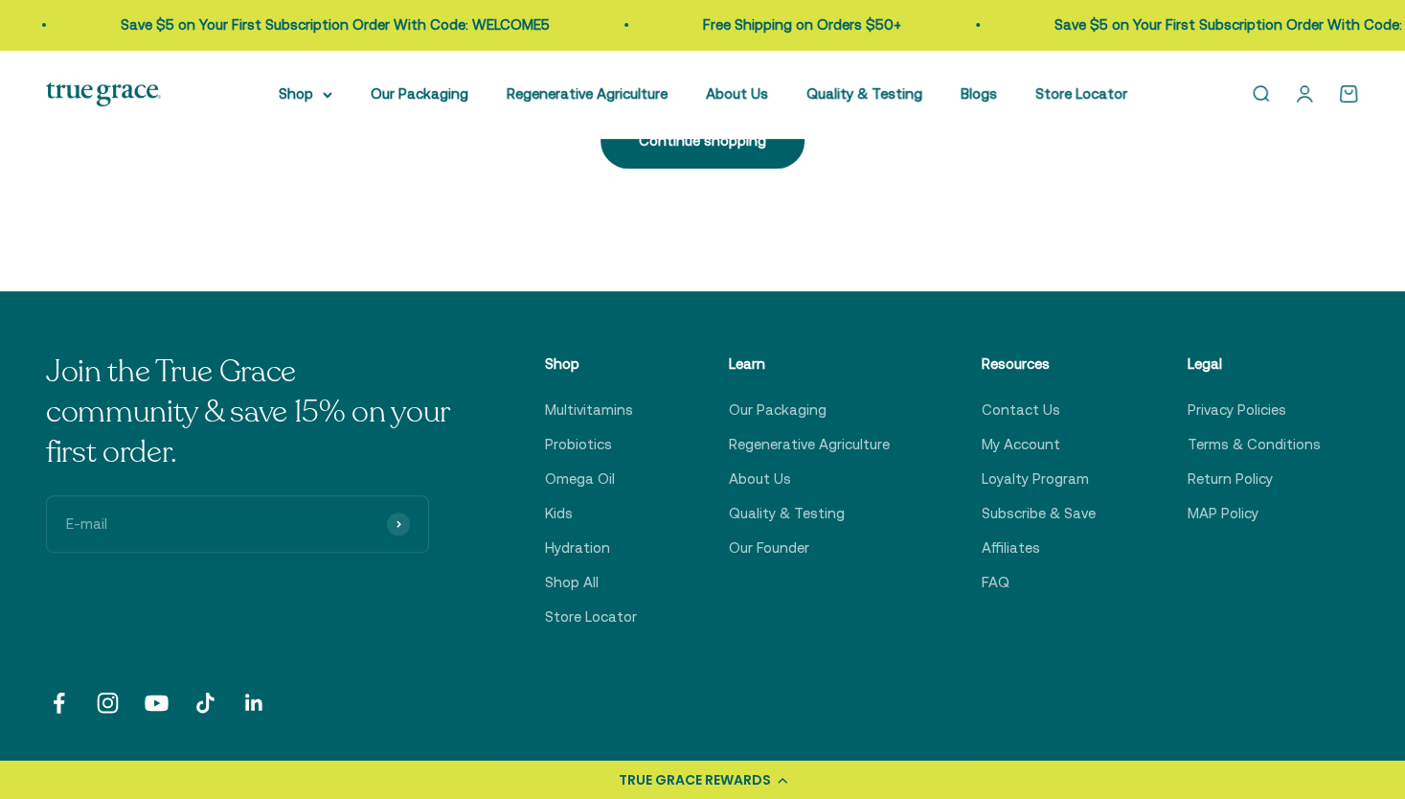
scroll to position [278, 0]
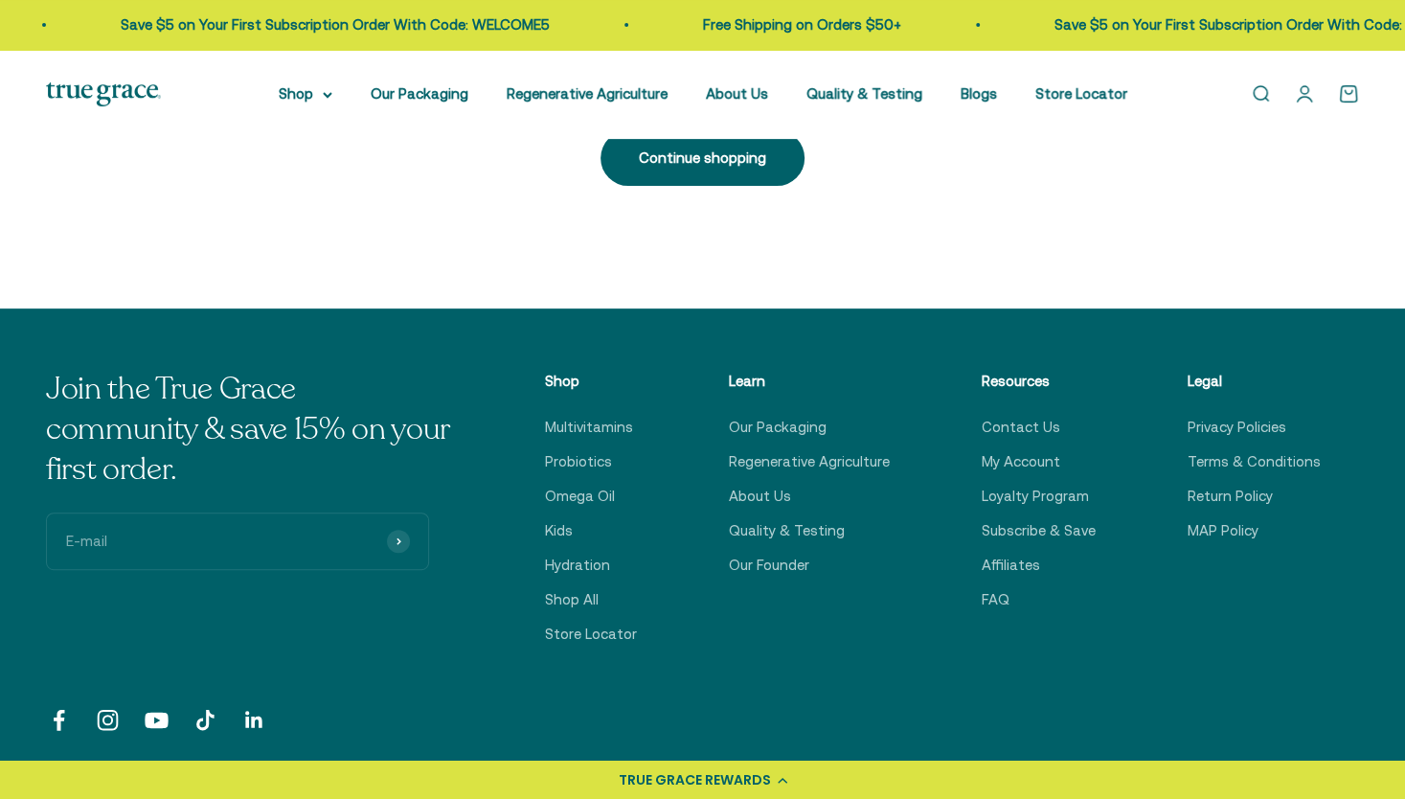
click at [1010, 605] on link "FAQ" at bounding box center [996, 599] width 28 height 23
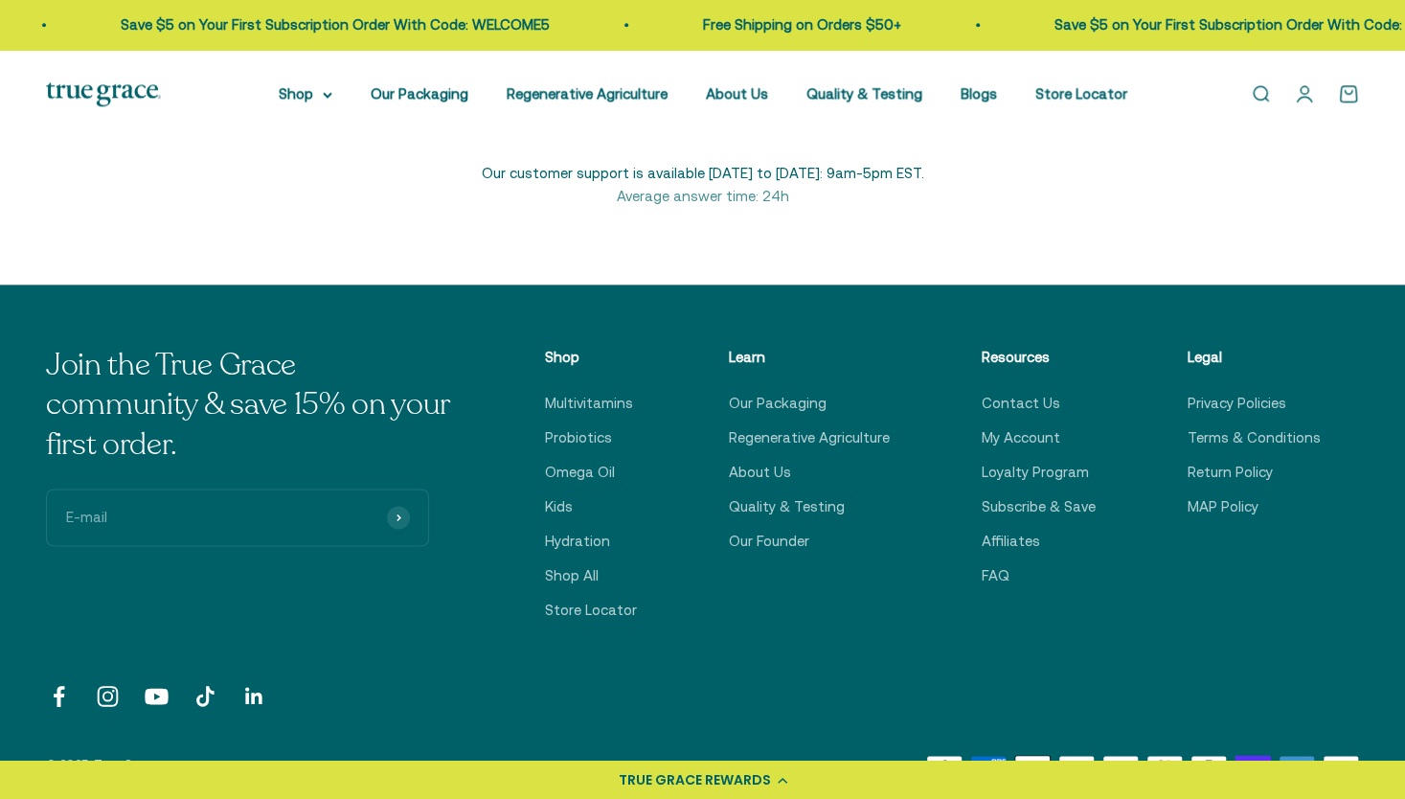
scroll to position [1245, 0]
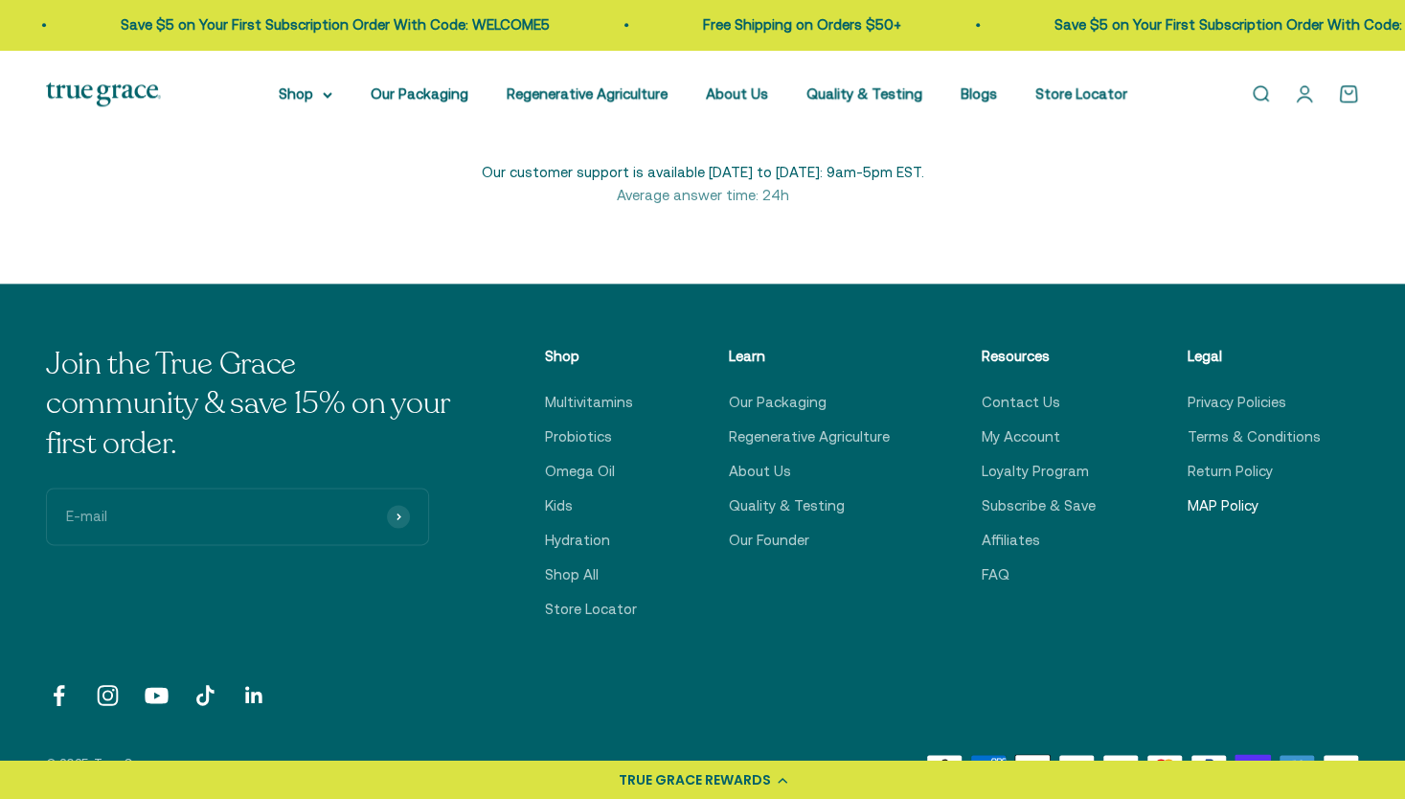
click at [1222, 505] on link "MAP Policy" at bounding box center [1223, 505] width 71 height 23
click at [732, 95] on link "About Us" at bounding box center [737, 93] width 62 height 16
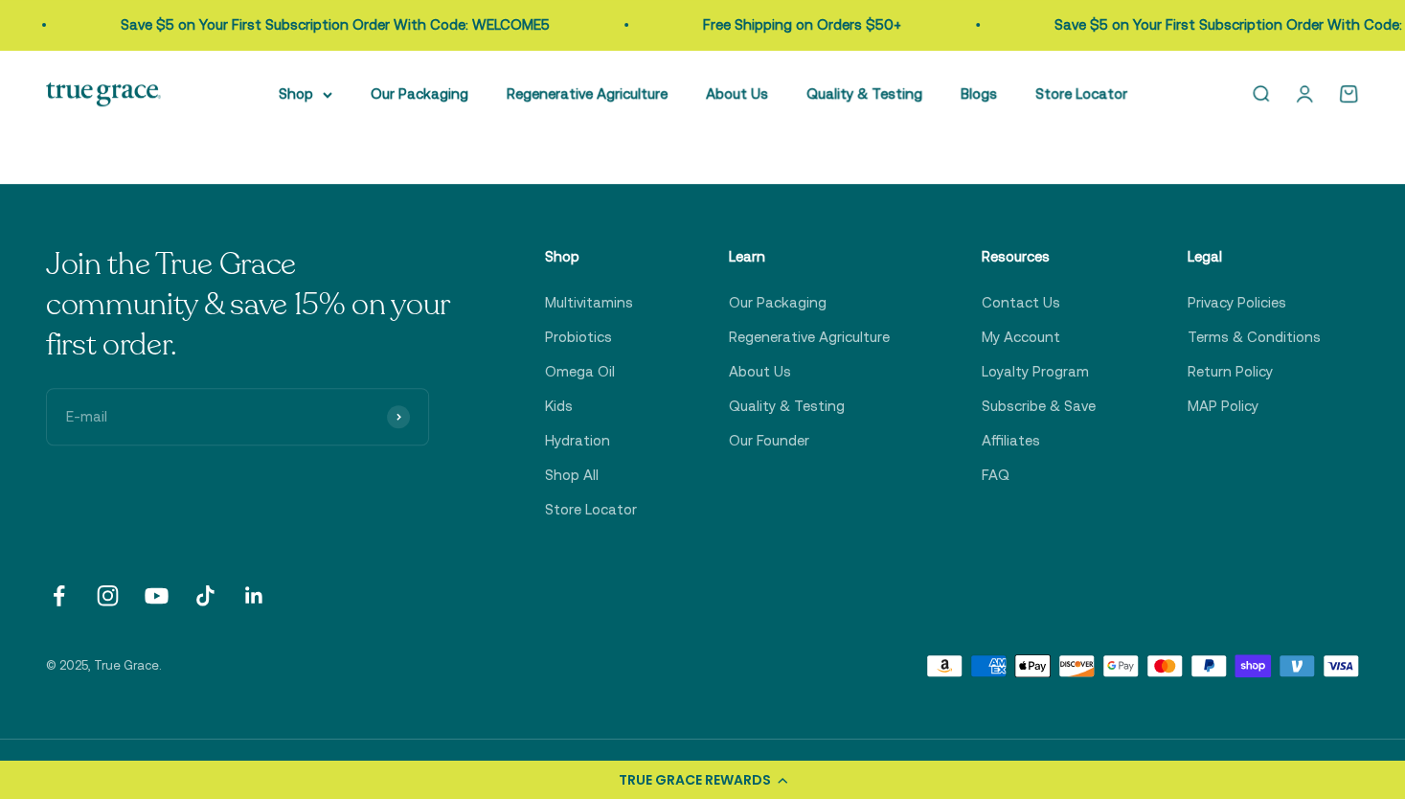
scroll to position [4697, 0]
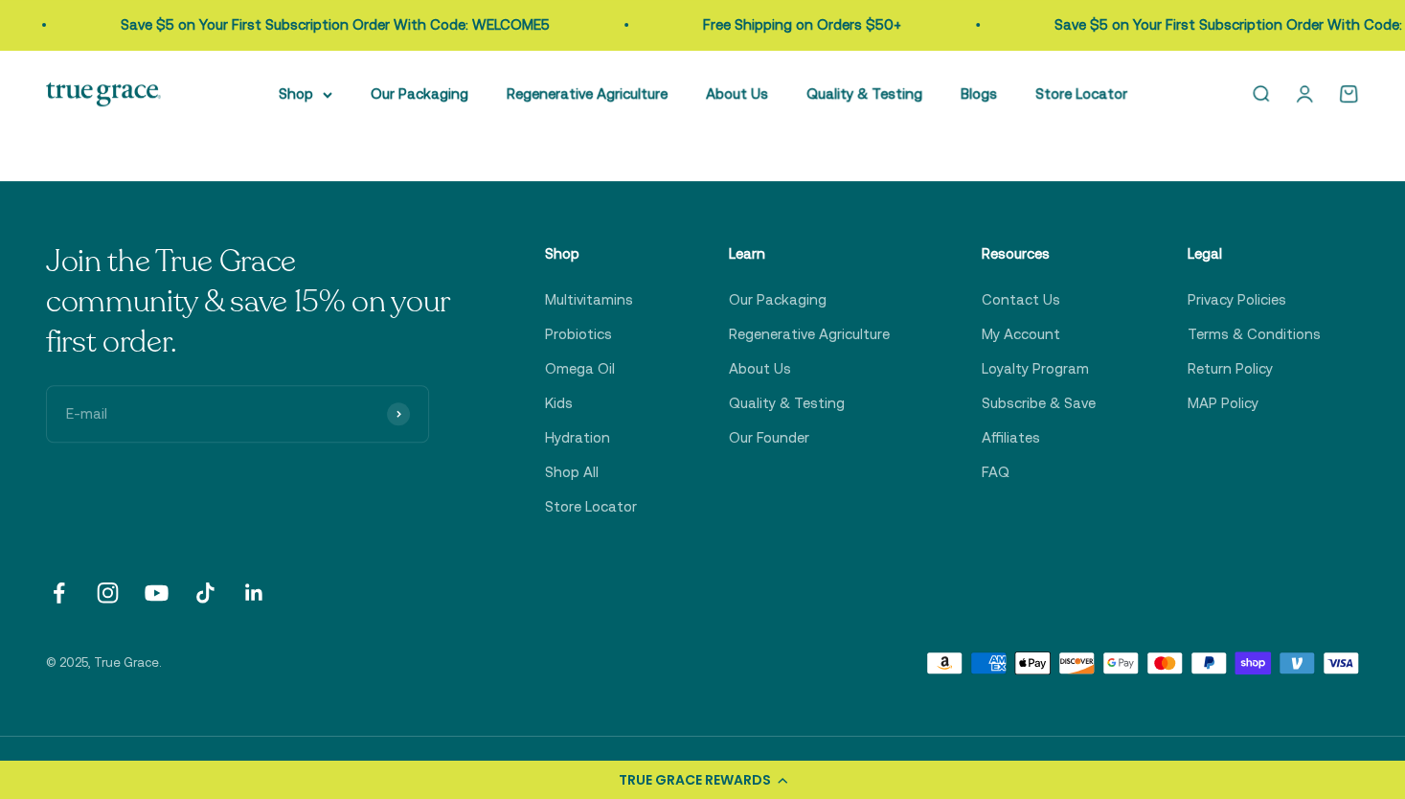
click at [164, 597] on link "Follow on YouTube" at bounding box center [157, 592] width 26 height 26
